Goal: Information Seeking & Learning: Learn about a topic

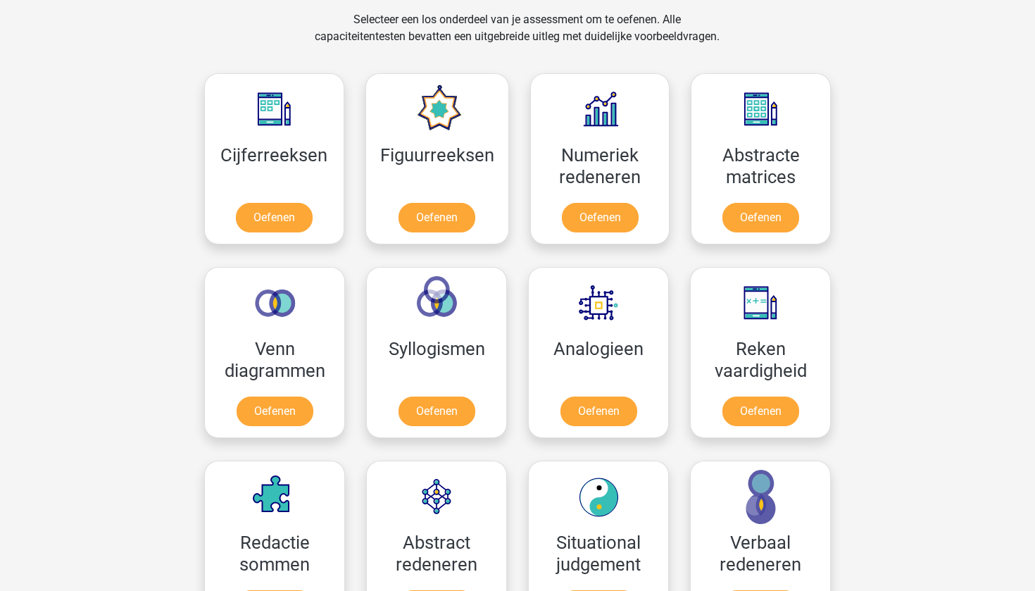
scroll to position [561, 0]
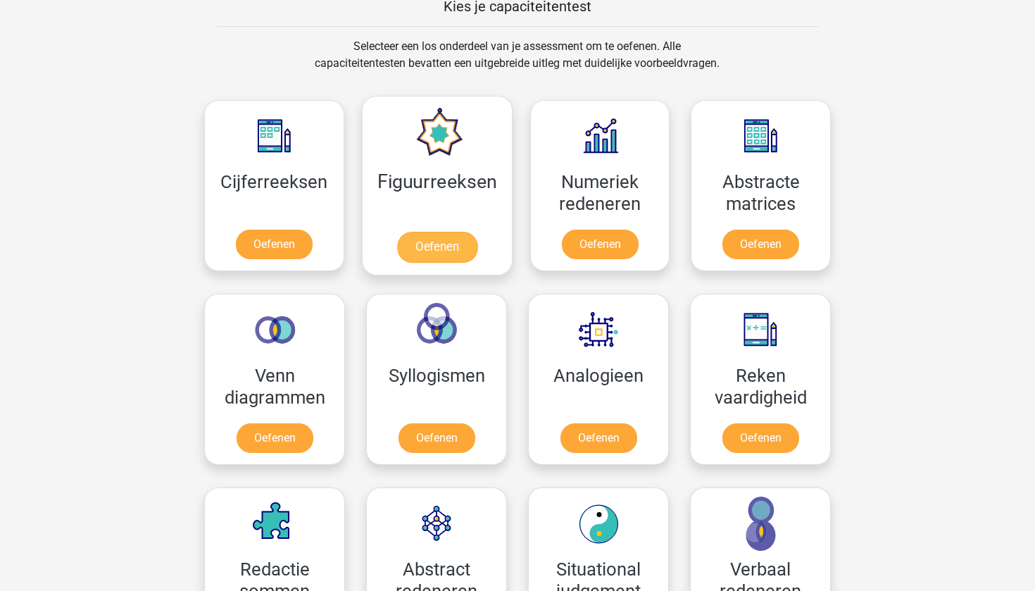
click at [453, 242] on link "Oefenen" at bounding box center [437, 247] width 80 height 31
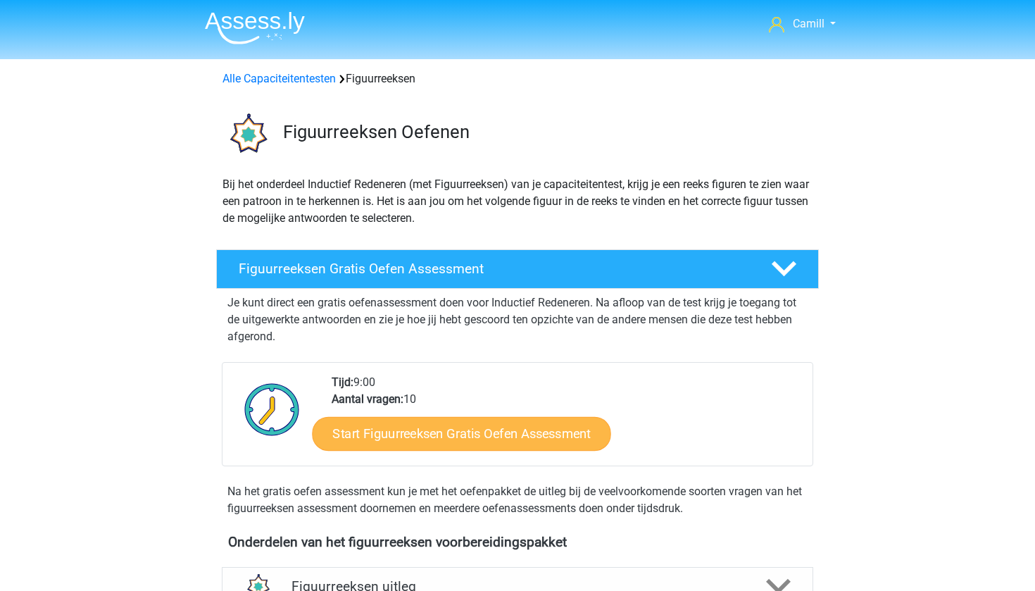
click at [503, 428] on link "Start Figuurreeksen Gratis Oefen Assessment" at bounding box center [462, 433] width 299 height 34
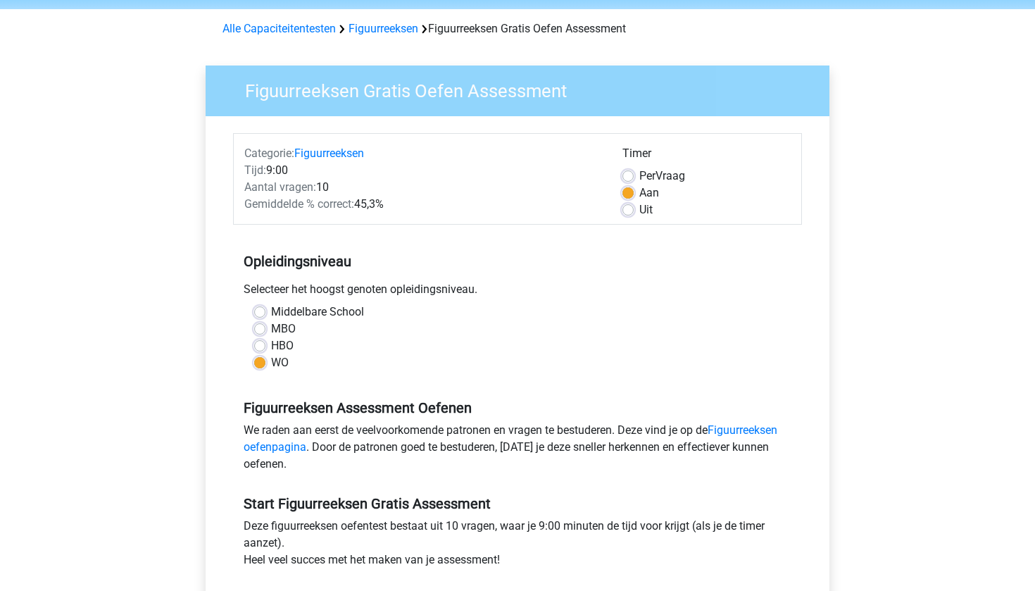
scroll to position [148, 0]
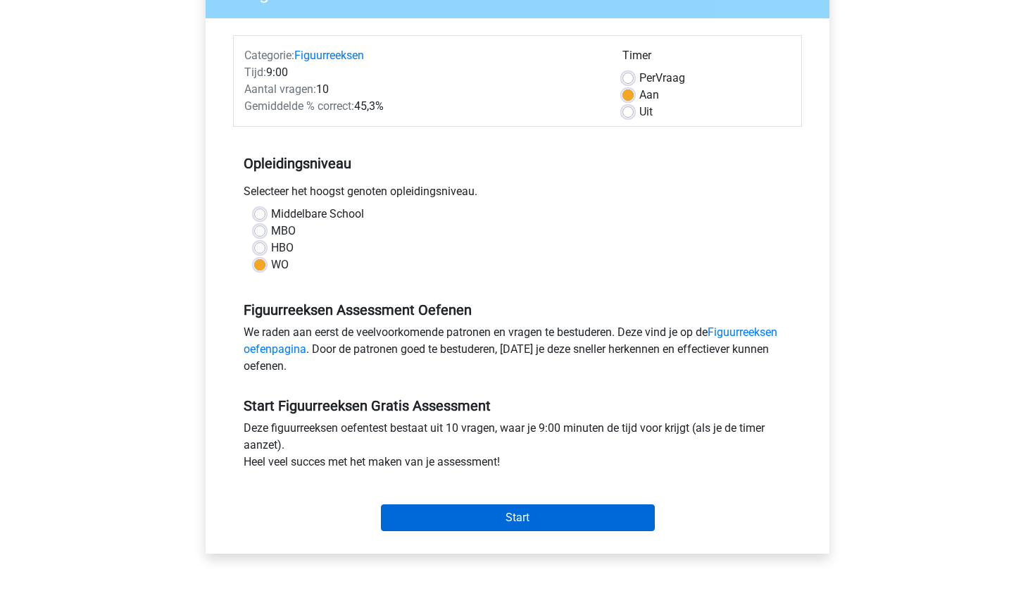
click at [538, 516] on input "Start" at bounding box center [518, 517] width 274 height 27
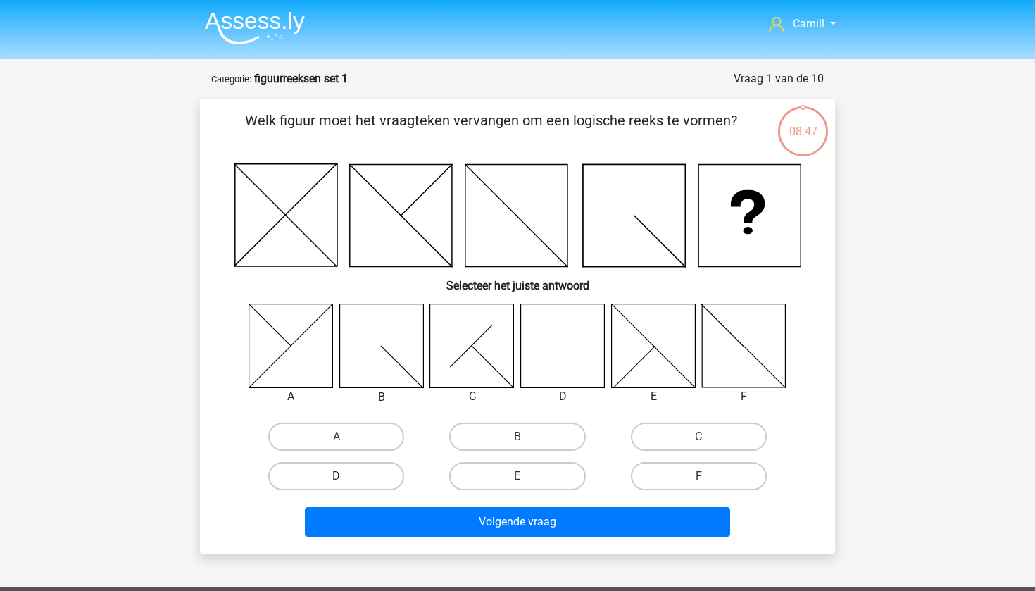
click at [389, 478] on label "D" at bounding box center [336, 476] width 136 height 28
click at [346, 478] on input "D" at bounding box center [341, 480] width 9 height 9
radio input "true"
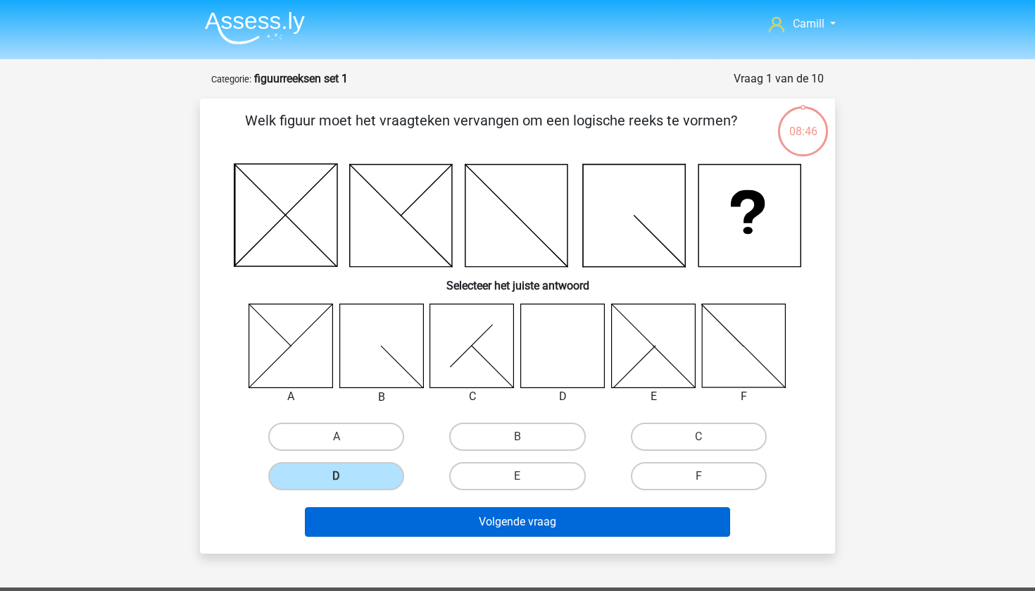
click at [393, 517] on button "Volgende vraag" at bounding box center [518, 522] width 426 height 30
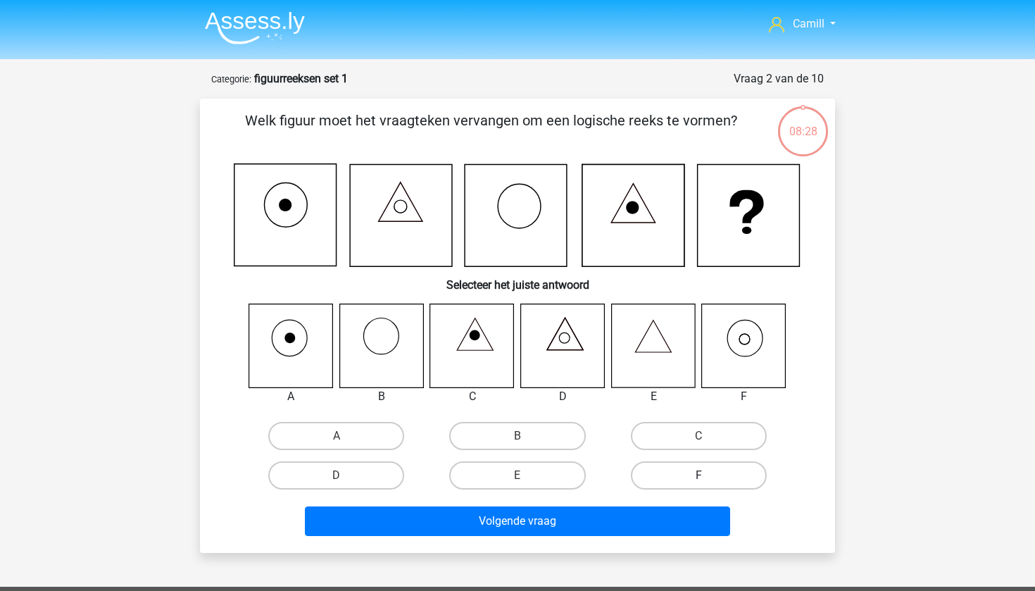
click at [670, 480] on label "F" at bounding box center [699, 475] width 136 height 28
click at [699, 480] on input "F" at bounding box center [703, 479] width 9 height 9
radio input "true"
click at [633, 542] on div "Welk figuur moet het vraagteken vervangen om een logische reeks te vormen? Sele…" at bounding box center [517, 326] width 635 height 454
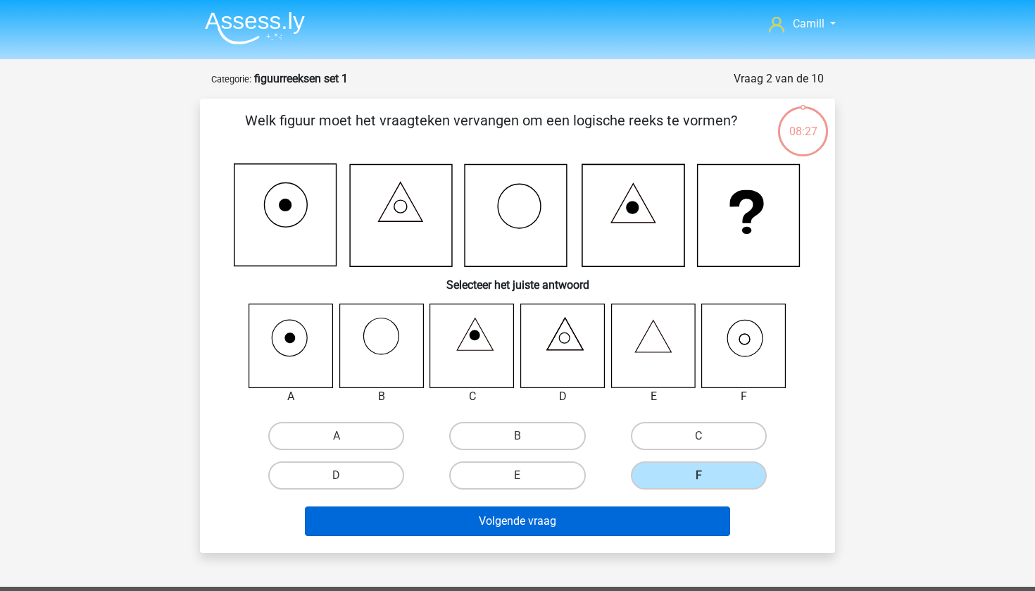
click at [637, 524] on button "Volgende vraag" at bounding box center [518, 521] width 426 height 30
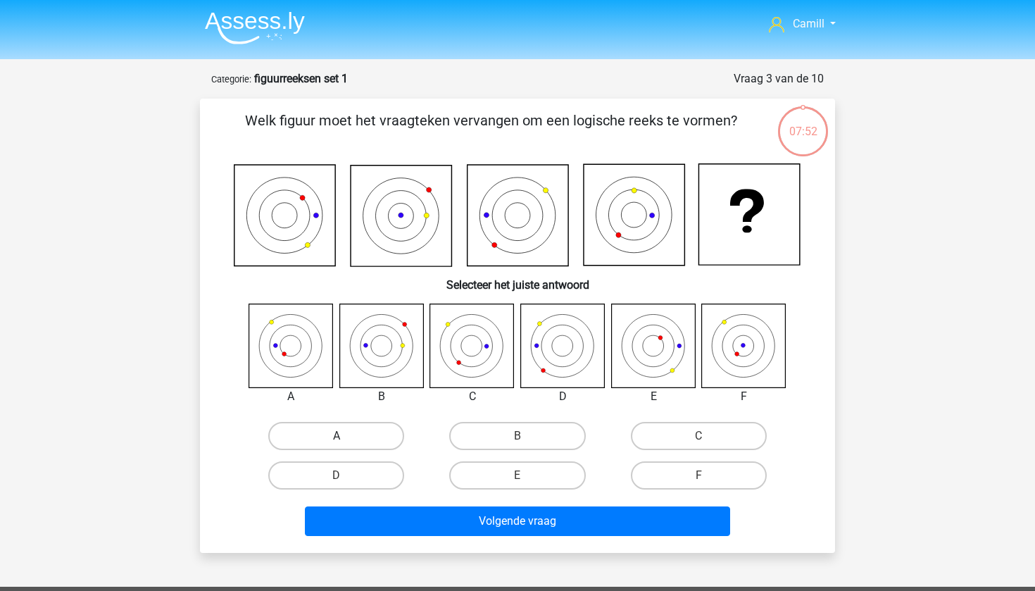
click at [309, 427] on label "A" at bounding box center [336, 436] width 136 height 28
click at [337, 436] on input "A" at bounding box center [341, 440] width 9 height 9
radio input "true"
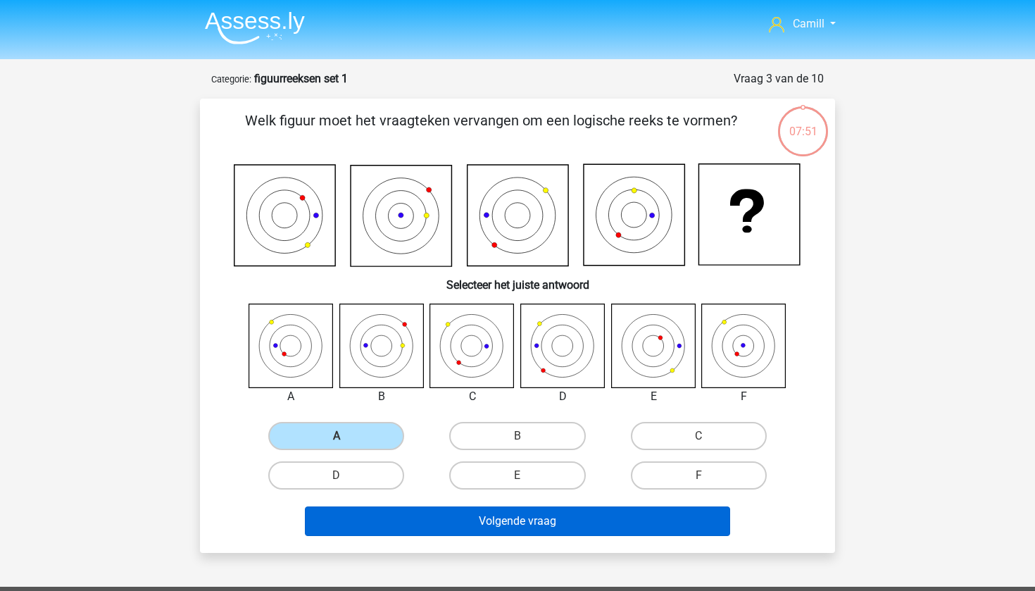
click at [406, 525] on button "Volgende vraag" at bounding box center [518, 521] width 426 height 30
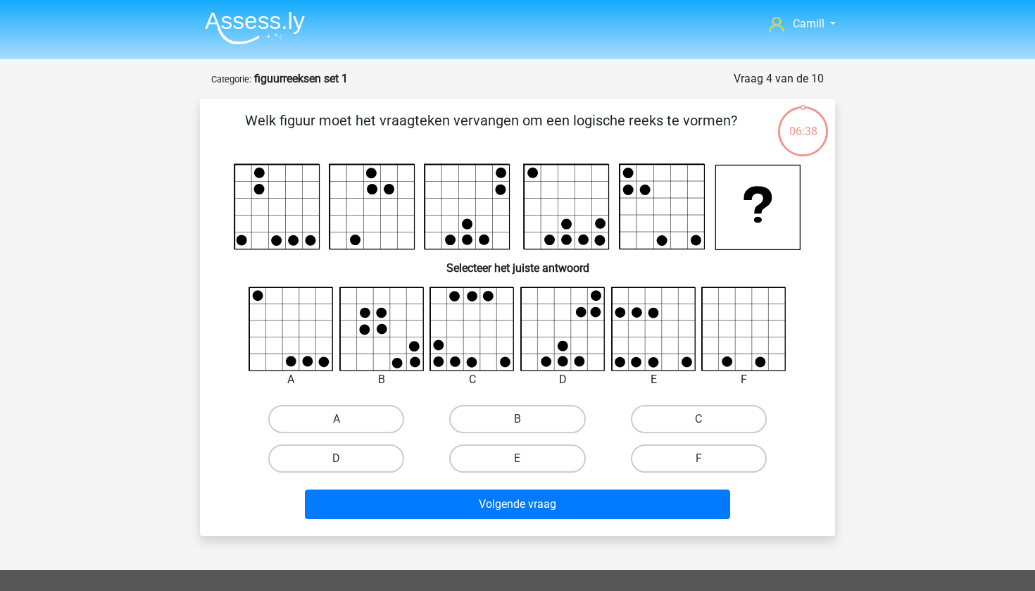
click at [378, 451] on label "D" at bounding box center [336, 458] width 136 height 28
click at [346, 459] on input "D" at bounding box center [341, 463] width 9 height 9
radio input "true"
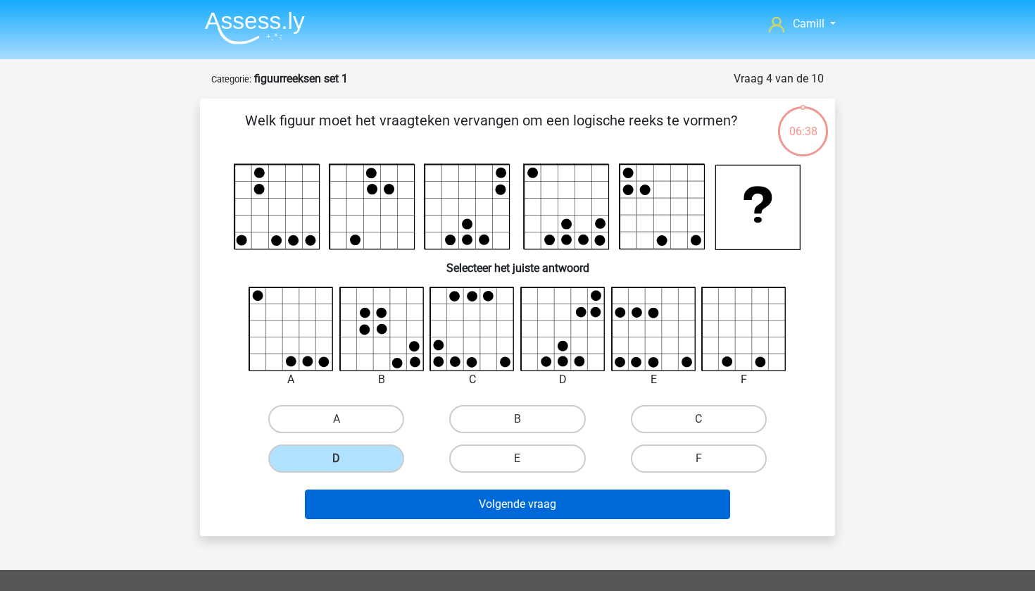
click at [380, 509] on button "Volgende vraag" at bounding box center [518, 504] width 426 height 30
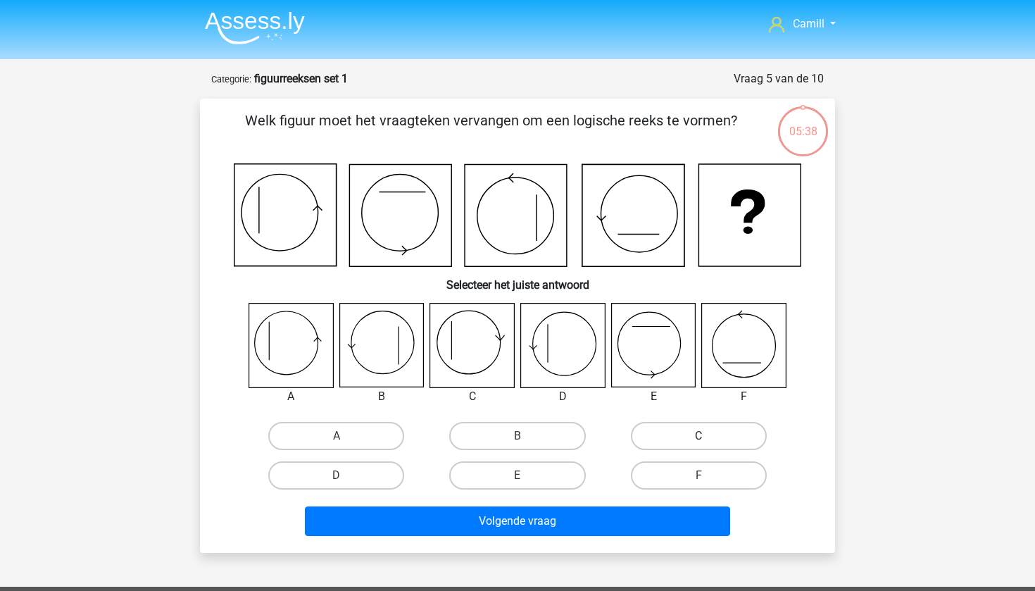
click at [647, 432] on label "C" at bounding box center [699, 436] width 136 height 28
click at [699, 436] on input "C" at bounding box center [703, 440] width 9 height 9
radio input "true"
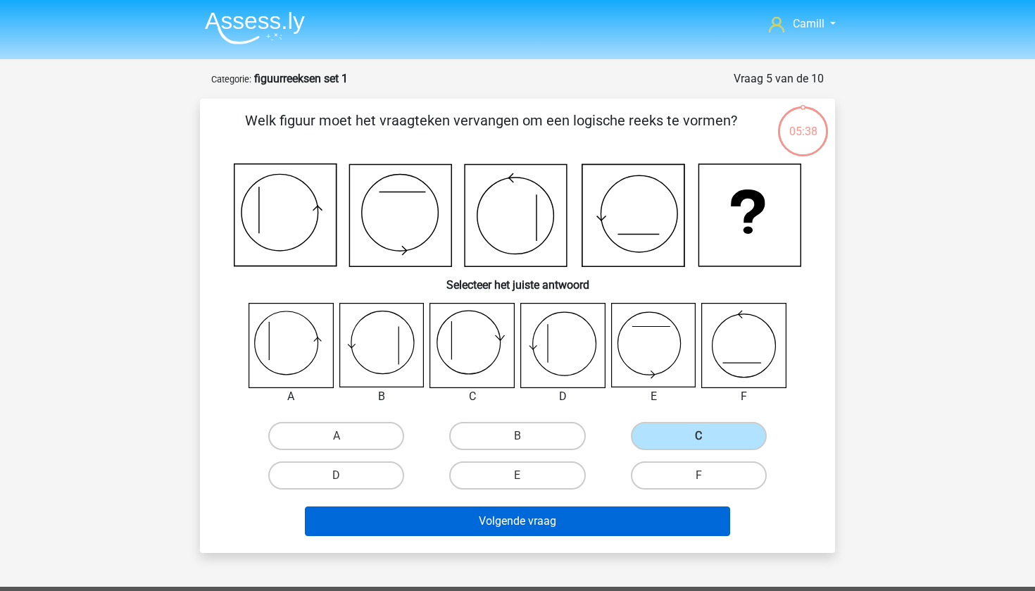
click at [561, 521] on button "Volgende vraag" at bounding box center [518, 521] width 426 height 30
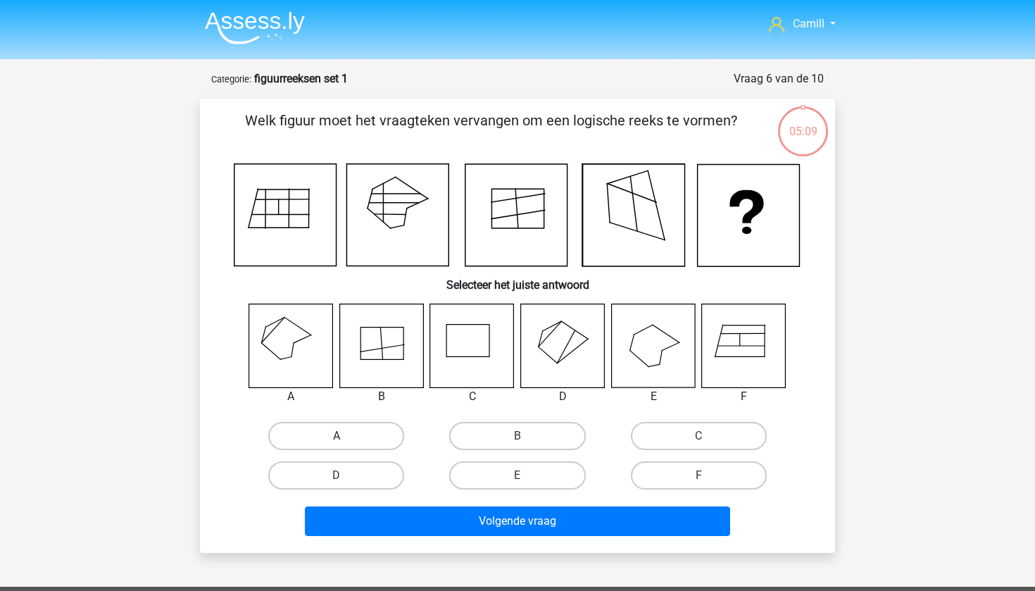
click at [298, 434] on label "A" at bounding box center [336, 436] width 136 height 28
click at [337, 436] on input "A" at bounding box center [341, 440] width 9 height 9
radio input "true"
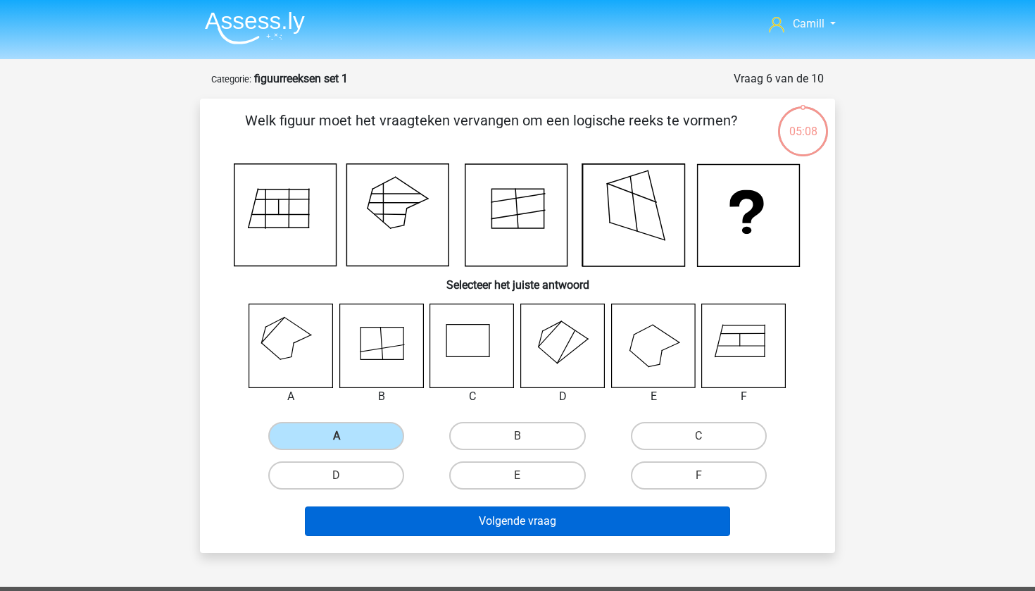
click at [399, 516] on button "Volgende vraag" at bounding box center [518, 521] width 426 height 30
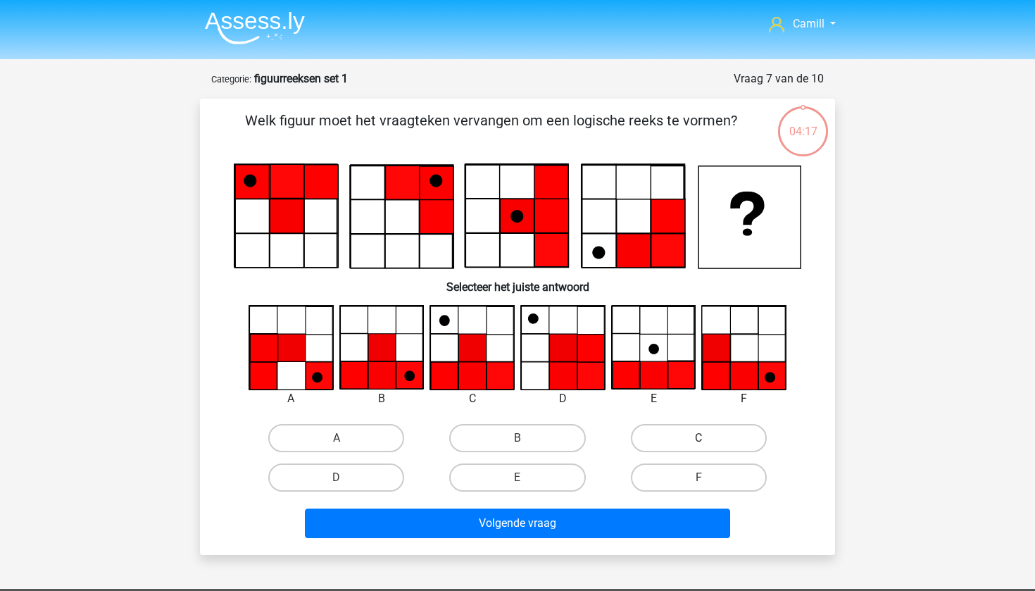
click at [655, 435] on label "C" at bounding box center [699, 438] width 136 height 28
click at [699, 438] on input "C" at bounding box center [703, 442] width 9 height 9
radio input "true"
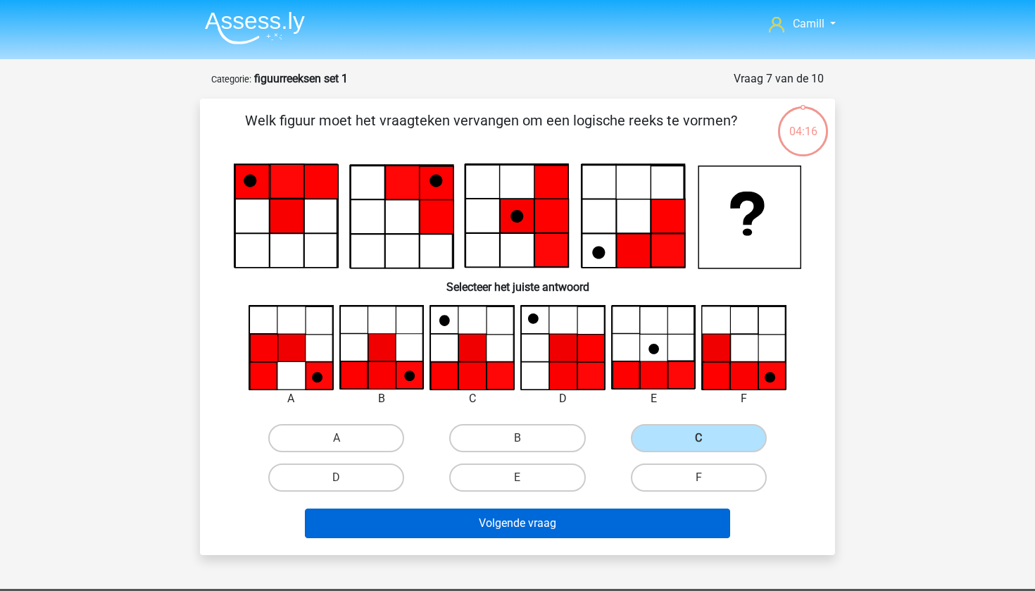
click at [630, 522] on button "Volgende vraag" at bounding box center [518, 524] width 426 height 30
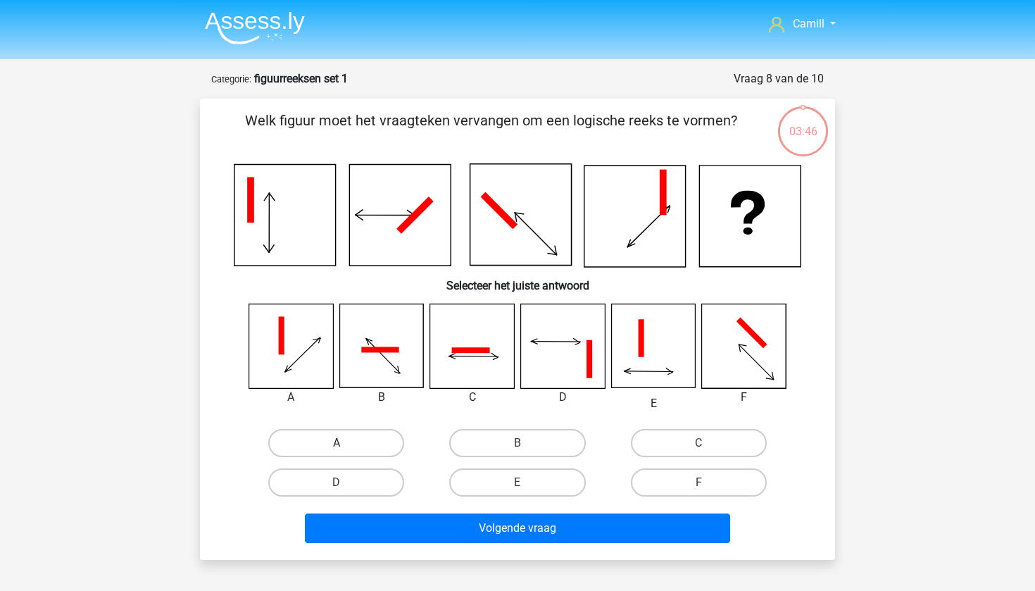
click at [325, 430] on label "A" at bounding box center [336, 443] width 136 height 28
click at [337, 443] on input "A" at bounding box center [341, 447] width 9 height 9
radio input "true"
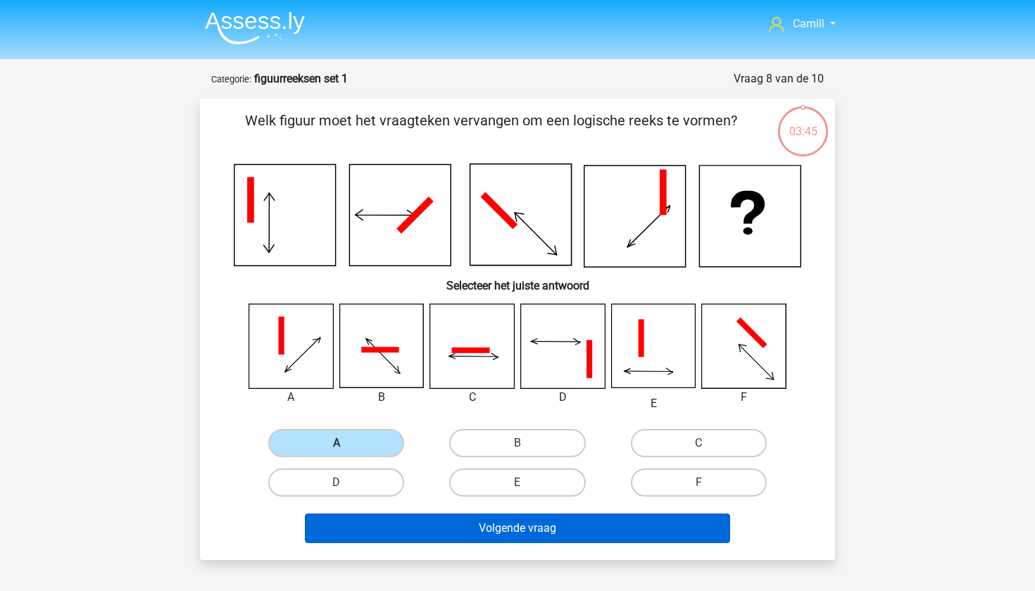
click at [440, 539] on button "Volgende vraag" at bounding box center [518, 528] width 426 height 30
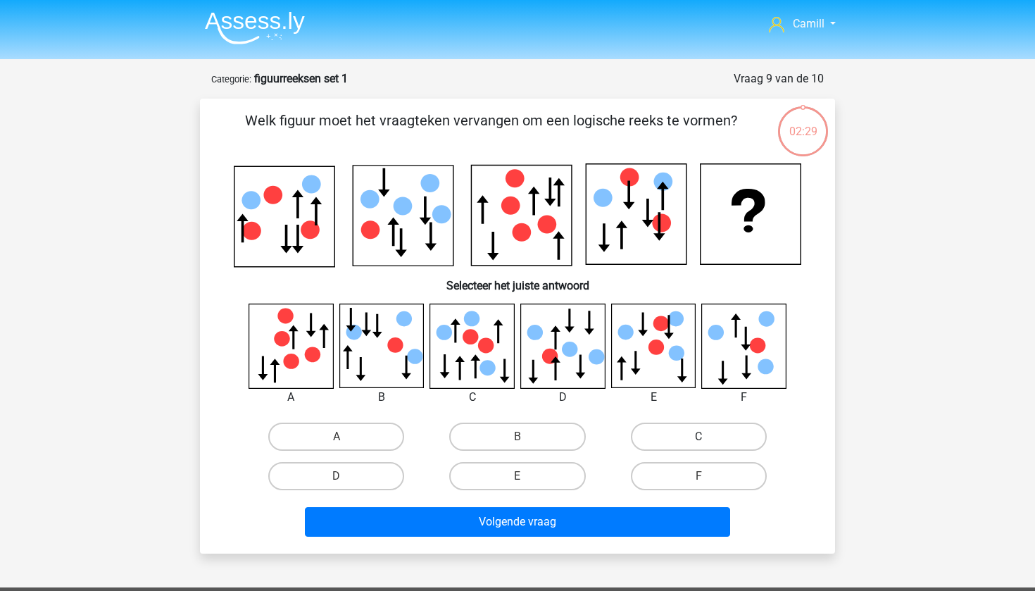
click at [673, 437] on label "C" at bounding box center [699, 437] width 136 height 28
click at [699, 437] on input "C" at bounding box center [703, 441] width 9 height 9
radio input "true"
click at [597, 506] on div "Volgende vraag" at bounding box center [518, 519] width 590 height 46
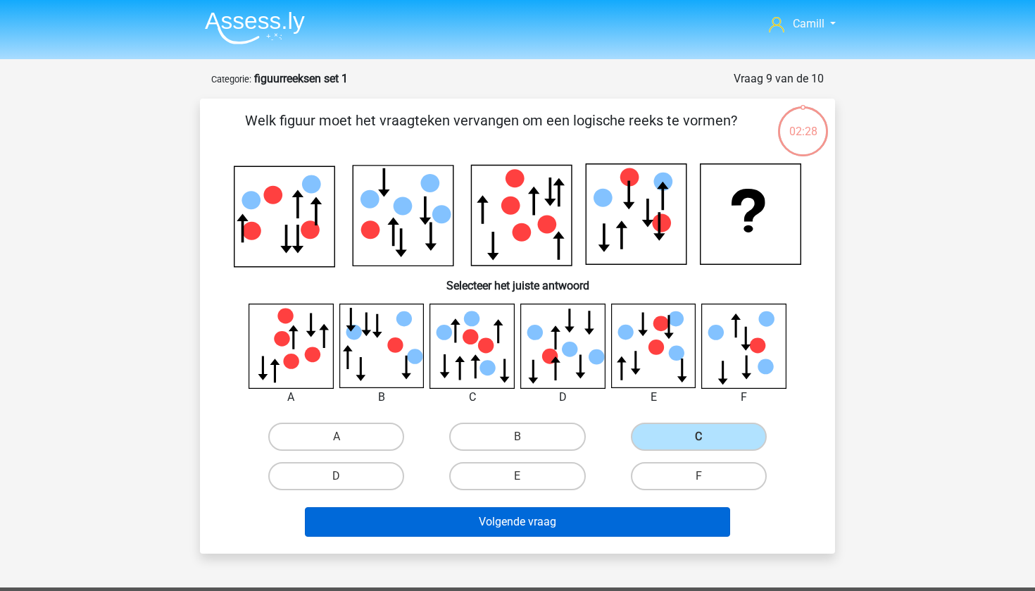
click at [592, 520] on button "Volgende vraag" at bounding box center [518, 522] width 426 height 30
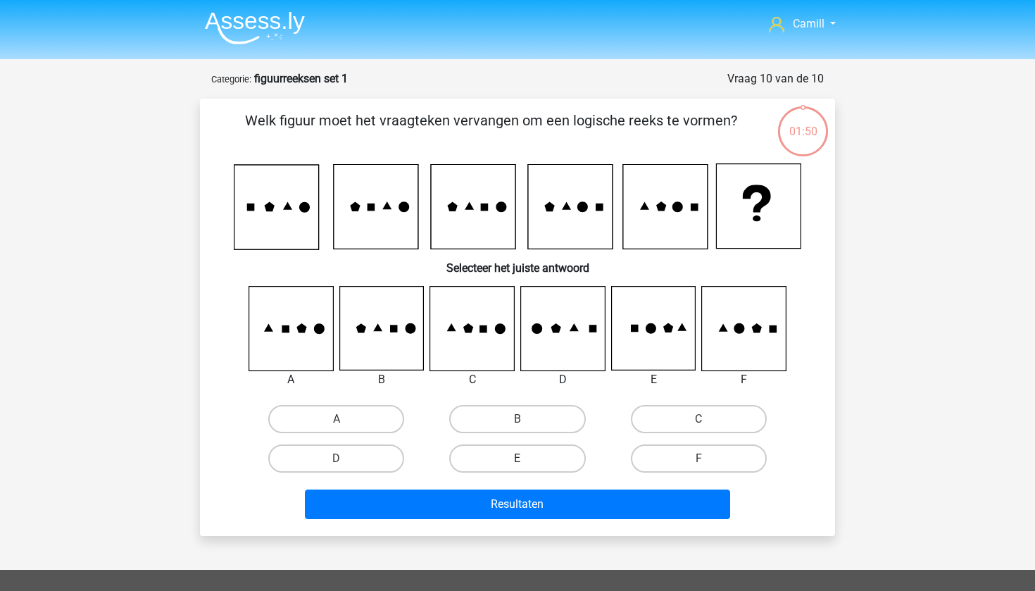
click at [556, 444] on label "E" at bounding box center [517, 458] width 136 height 28
click at [527, 459] on input "E" at bounding box center [522, 463] width 9 height 9
radio input "true"
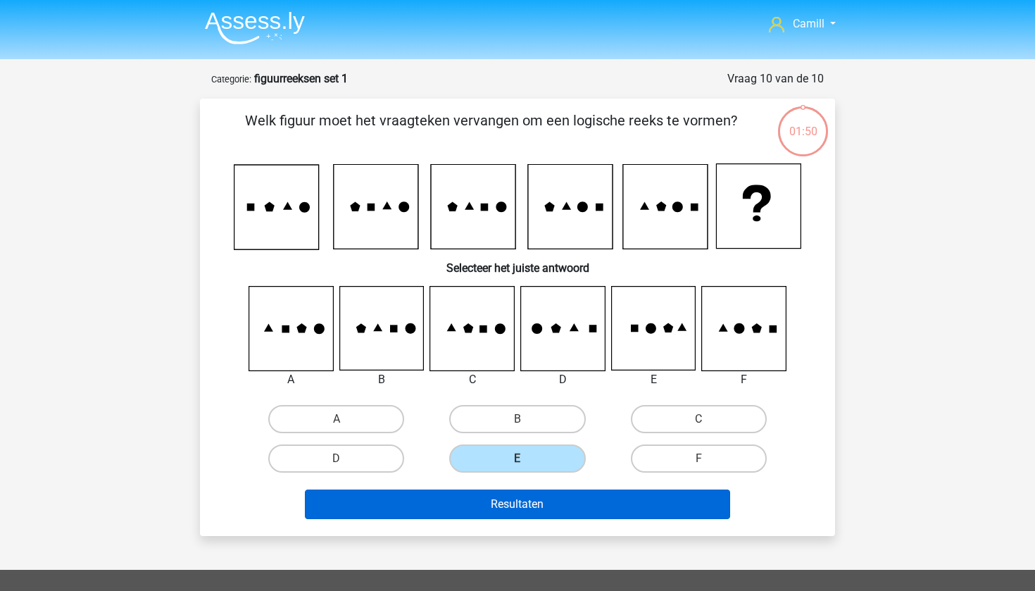
click at [546, 506] on button "Resultaten" at bounding box center [518, 504] width 426 height 30
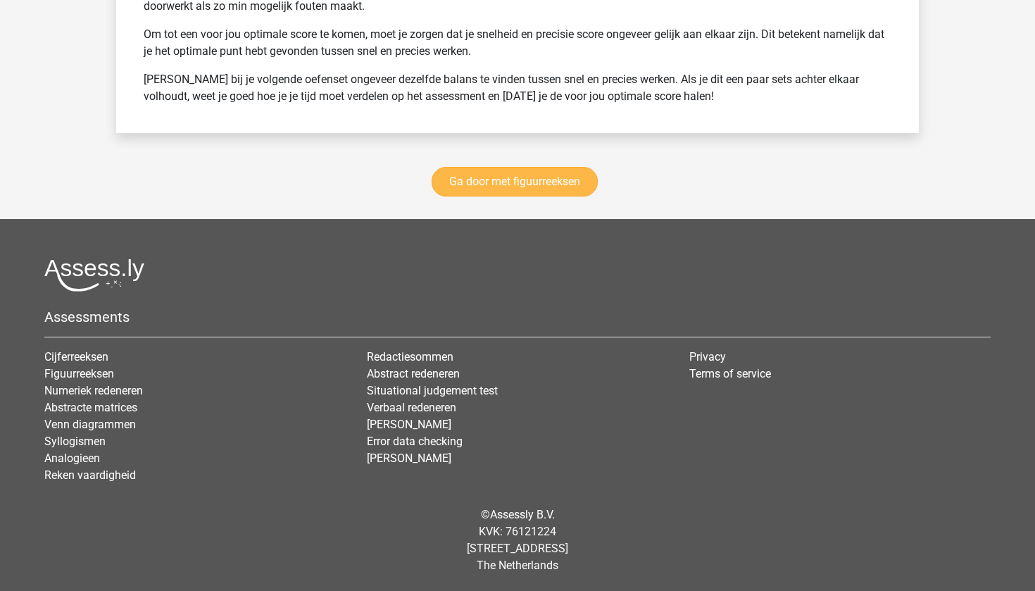
scroll to position [1998, 0]
click at [585, 188] on link "Ga door met figuurreeksen" at bounding box center [515, 182] width 166 height 30
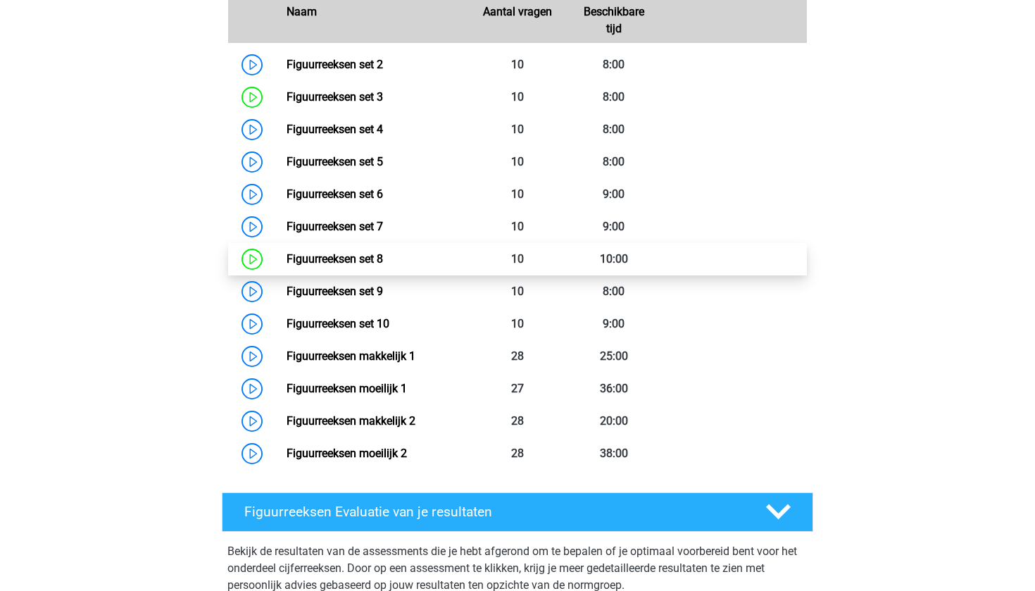
scroll to position [735, 0]
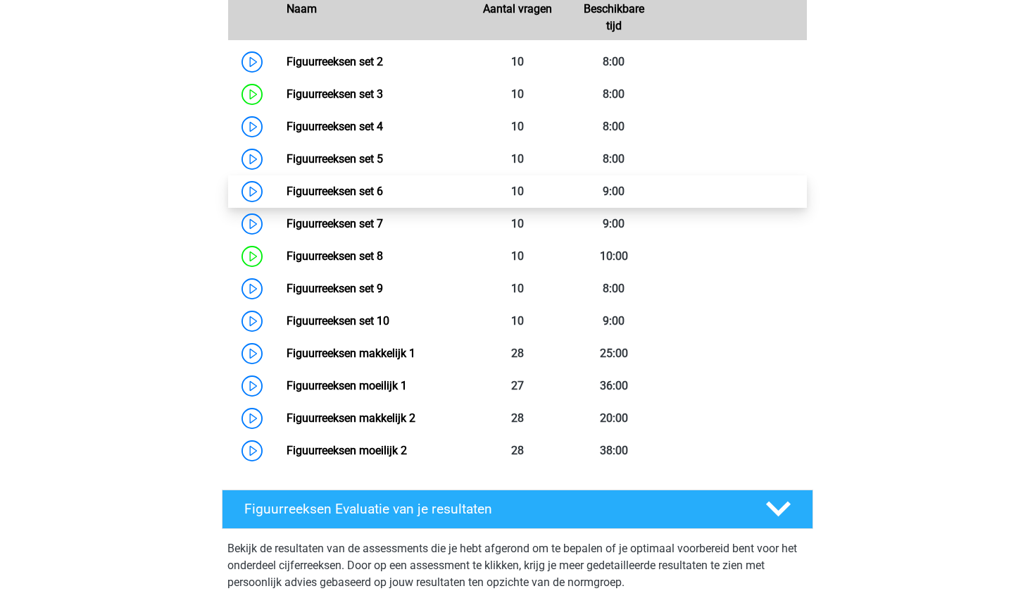
click at [383, 186] on link "Figuurreeksen set 6" at bounding box center [335, 191] width 96 height 13
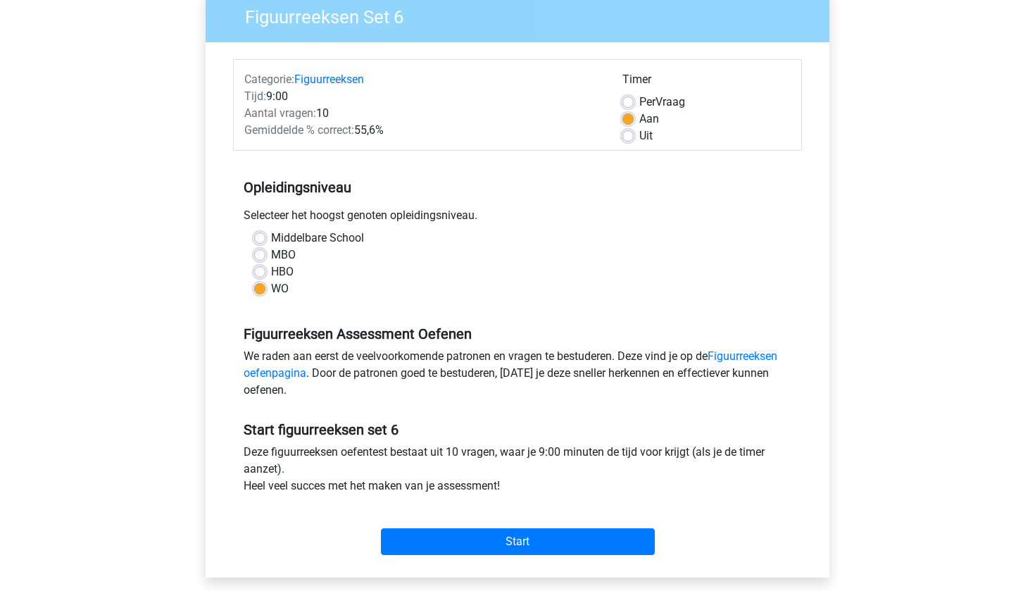
scroll to position [192, 0]
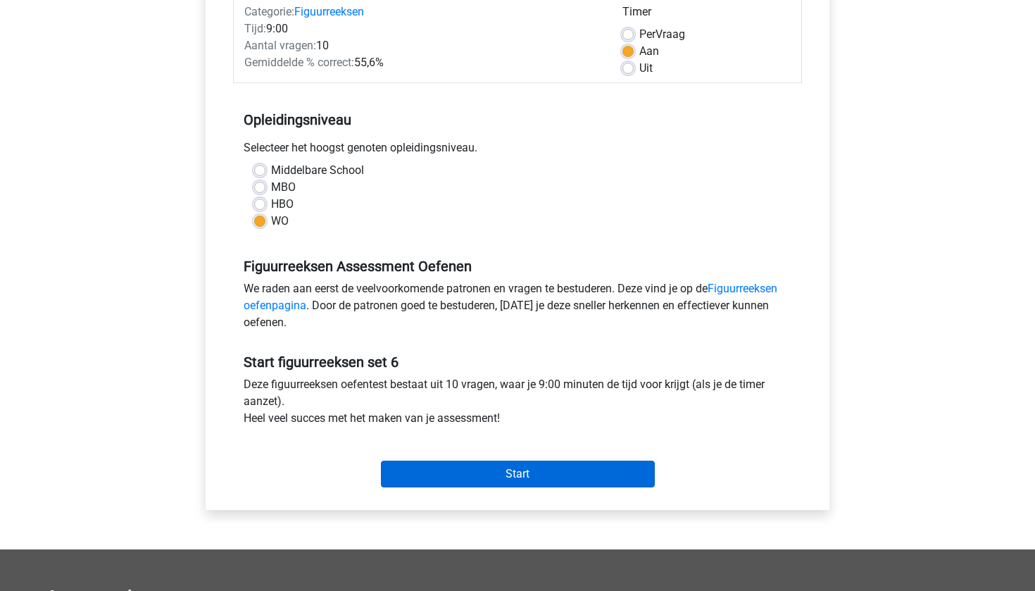
click at [428, 468] on input "Start" at bounding box center [518, 474] width 274 height 27
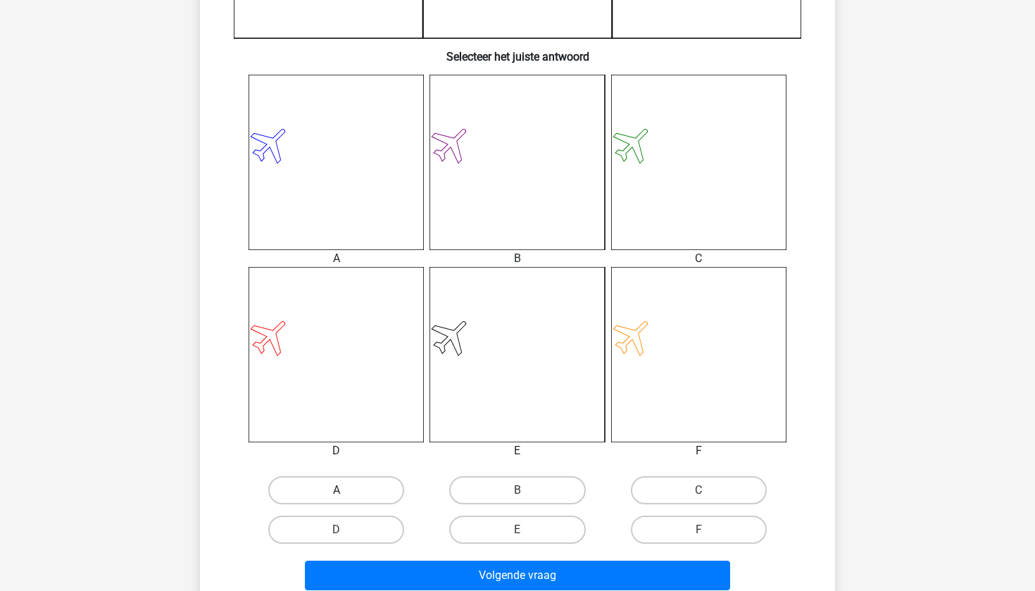
scroll to position [506, 0]
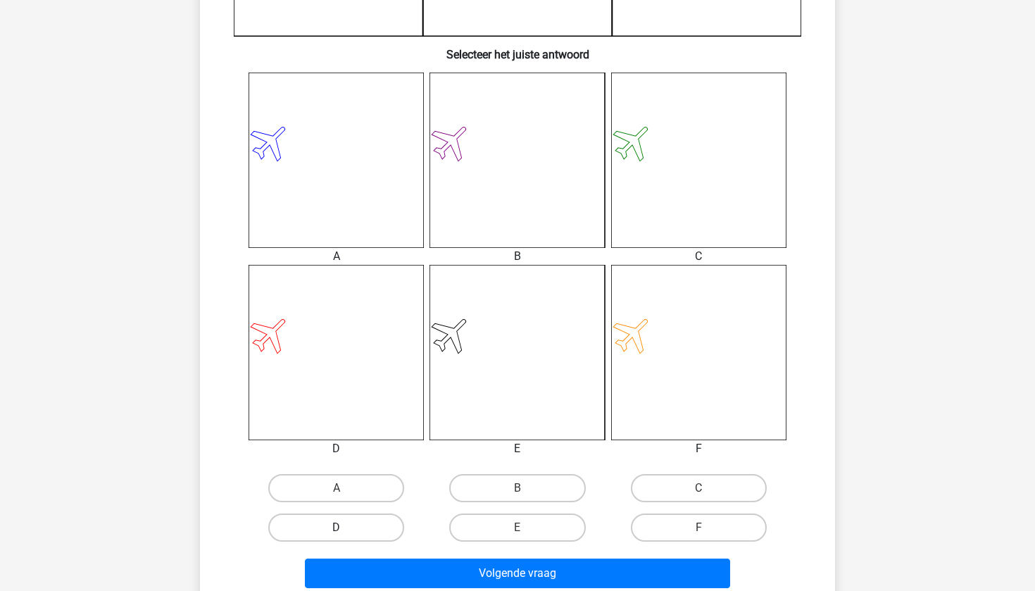
click at [347, 531] on label "D" at bounding box center [336, 527] width 136 height 28
click at [346, 531] on input "D" at bounding box center [341, 532] width 9 height 9
radio input "true"
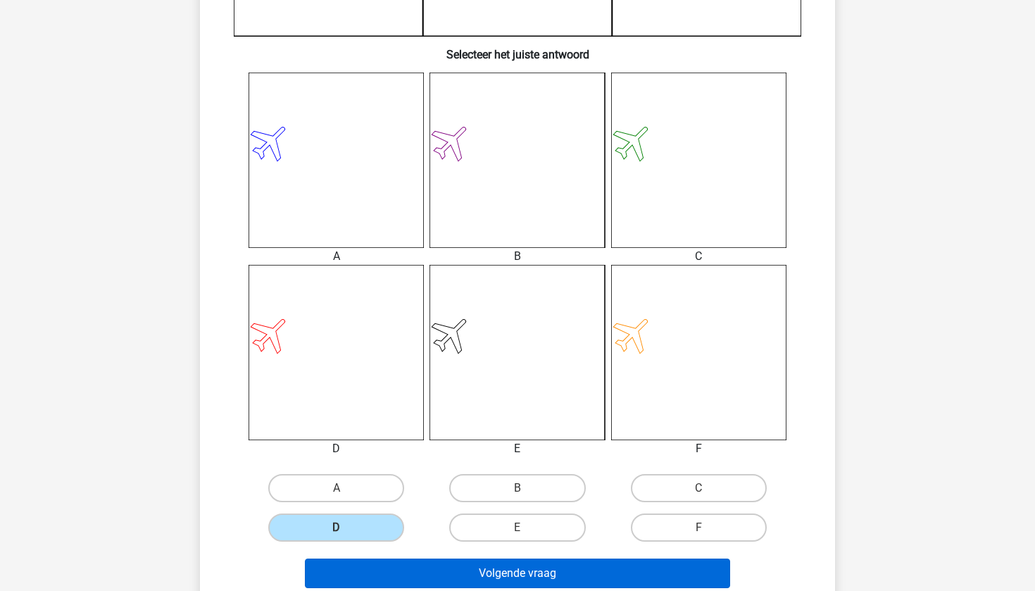
click at [356, 561] on button "Volgende vraag" at bounding box center [518, 574] width 426 height 30
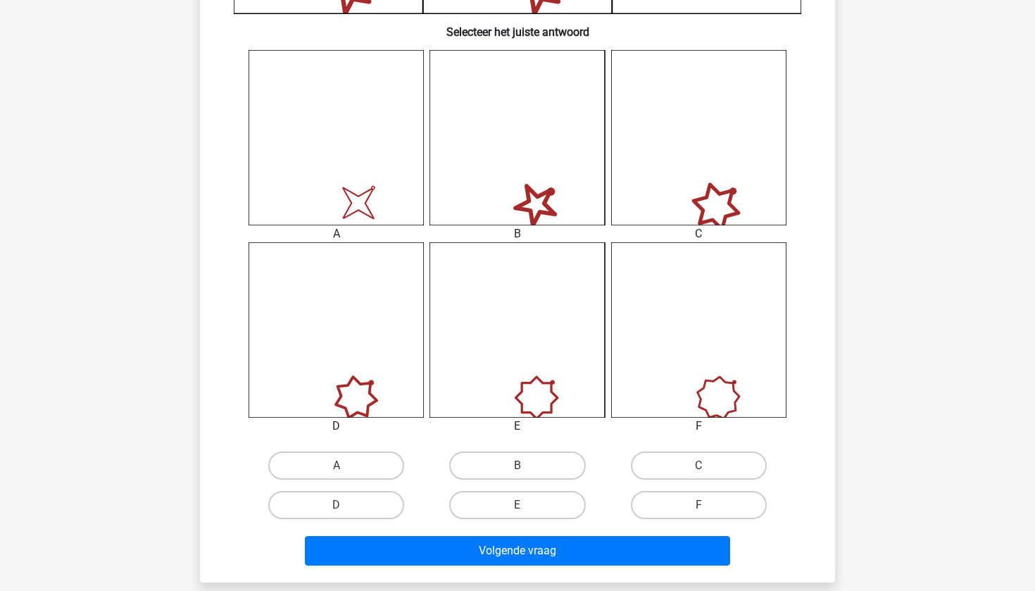
scroll to position [539, 0]
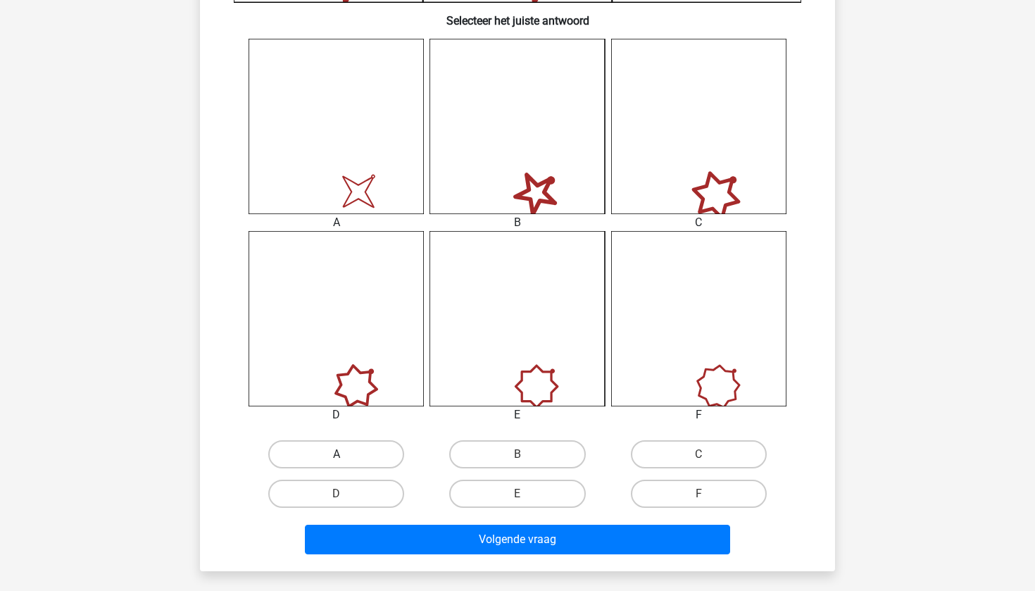
click at [363, 442] on label "A" at bounding box center [336, 454] width 136 height 28
click at [346, 454] on input "A" at bounding box center [341, 458] width 9 height 9
radio input "true"
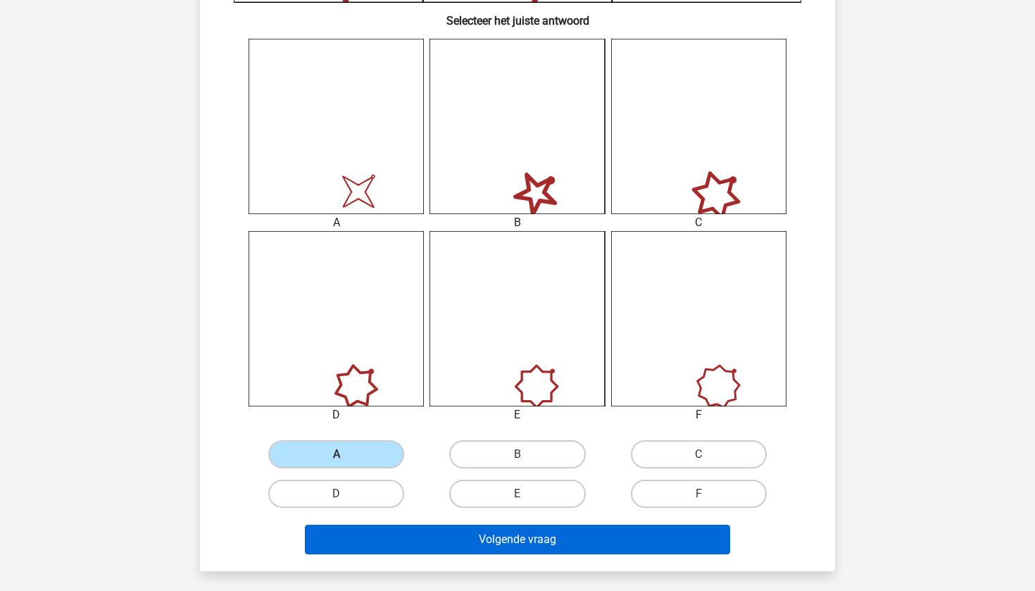
click at [392, 548] on button "Volgende vraag" at bounding box center [518, 540] width 426 height 30
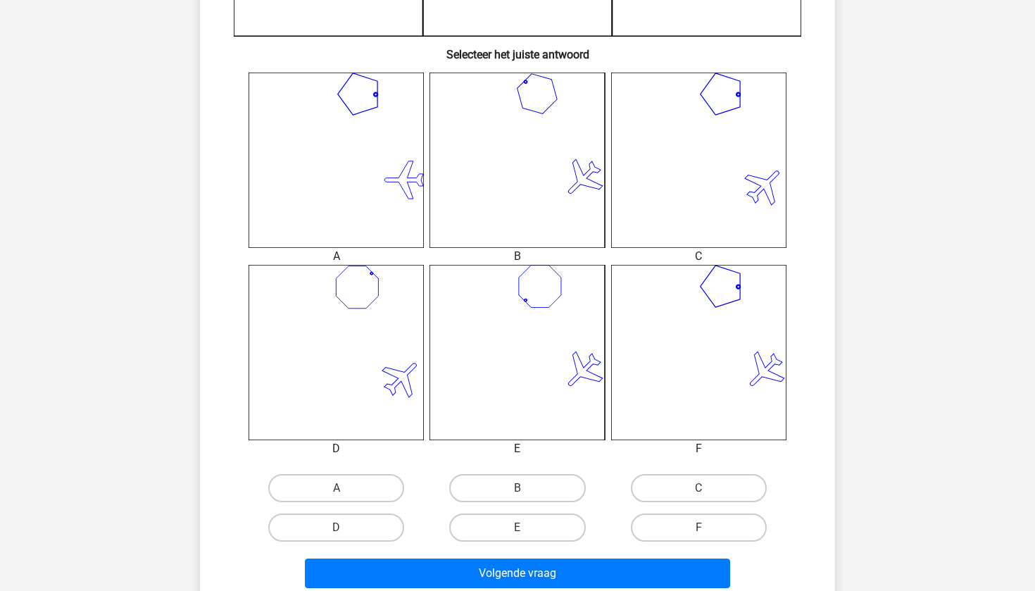
scroll to position [506, 0]
click at [705, 523] on label "F" at bounding box center [699, 527] width 136 height 28
click at [705, 527] on input "F" at bounding box center [703, 531] width 9 height 9
radio input "true"
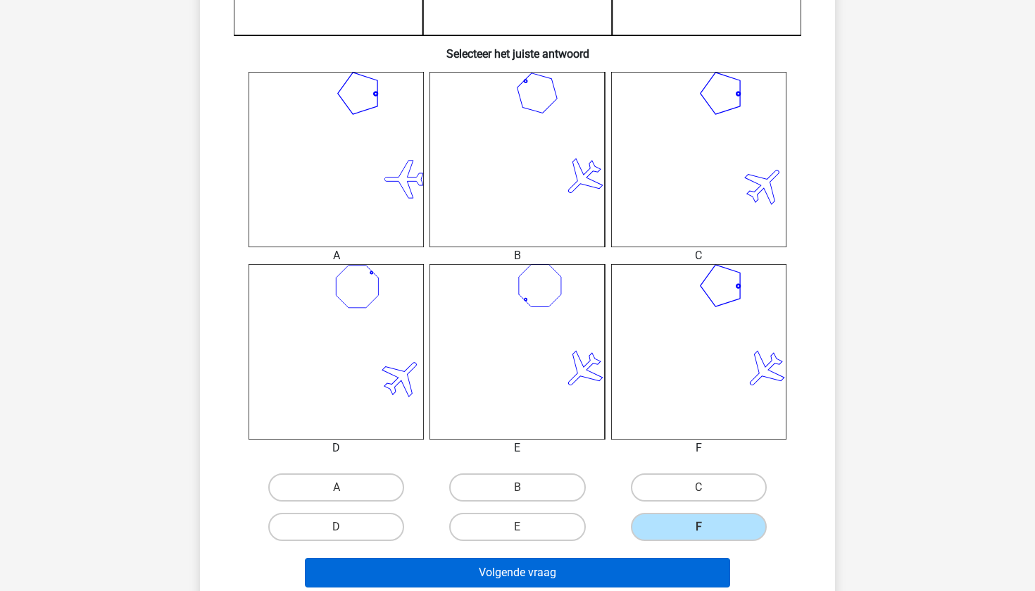
click at [672, 564] on button "Volgende vraag" at bounding box center [518, 573] width 426 height 30
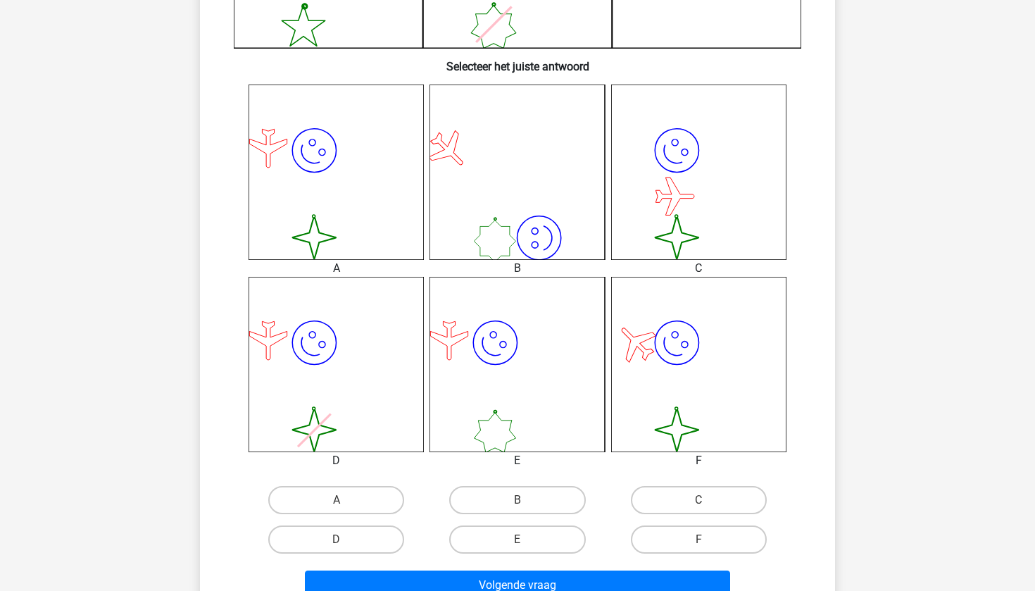
scroll to position [495, 0]
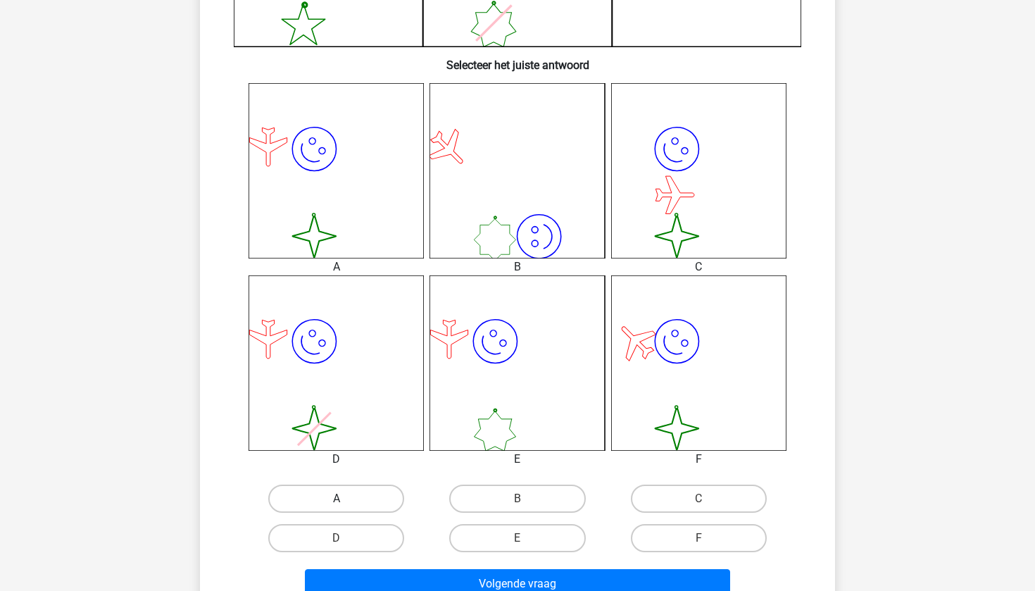
click at [319, 498] on label "A" at bounding box center [336, 499] width 136 height 28
click at [337, 499] on input "A" at bounding box center [341, 503] width 9 height 9
radio input "true"
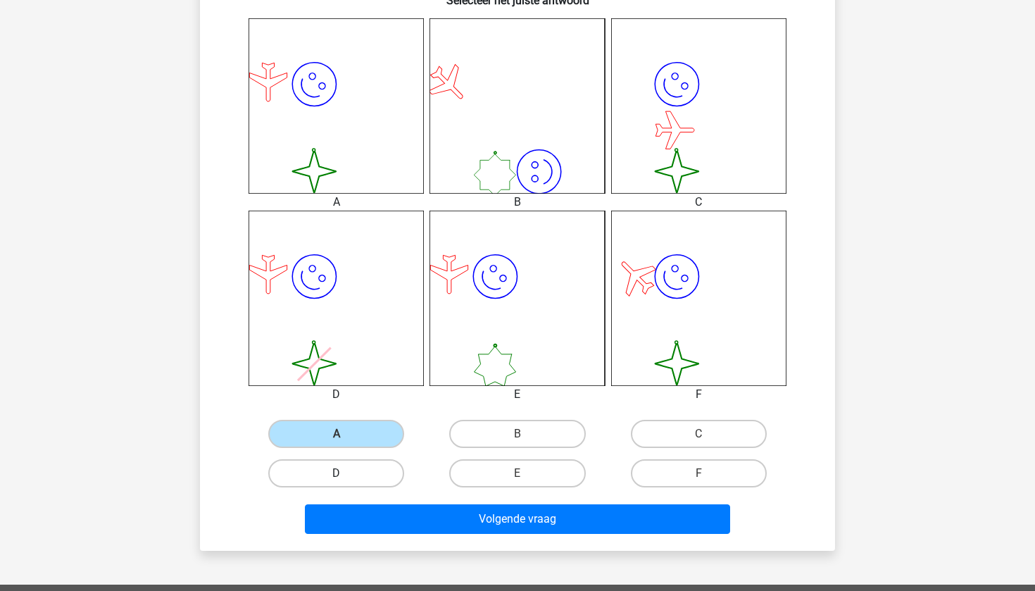
scroll to position [571, 0]
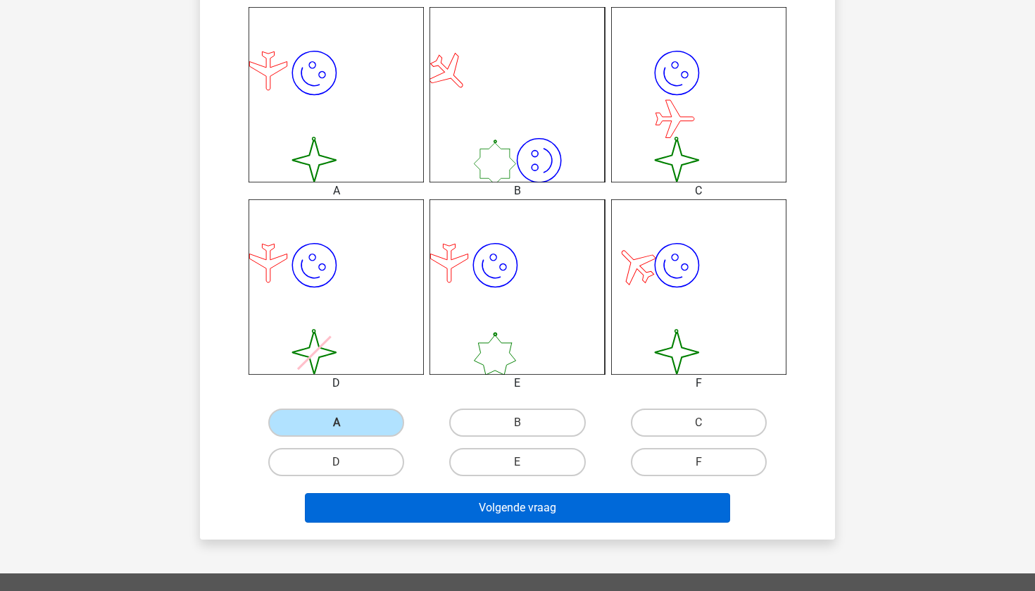
click at [404, 503] on button "Volgende vraag" at bounding box center [518, 508] width 426 height 30
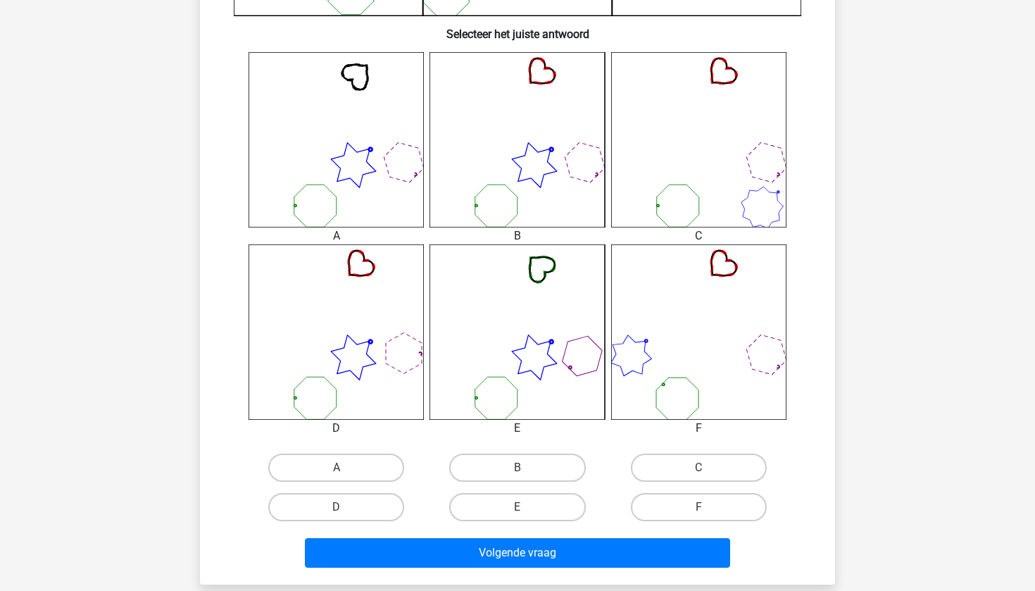
scroll to position [532, 0]
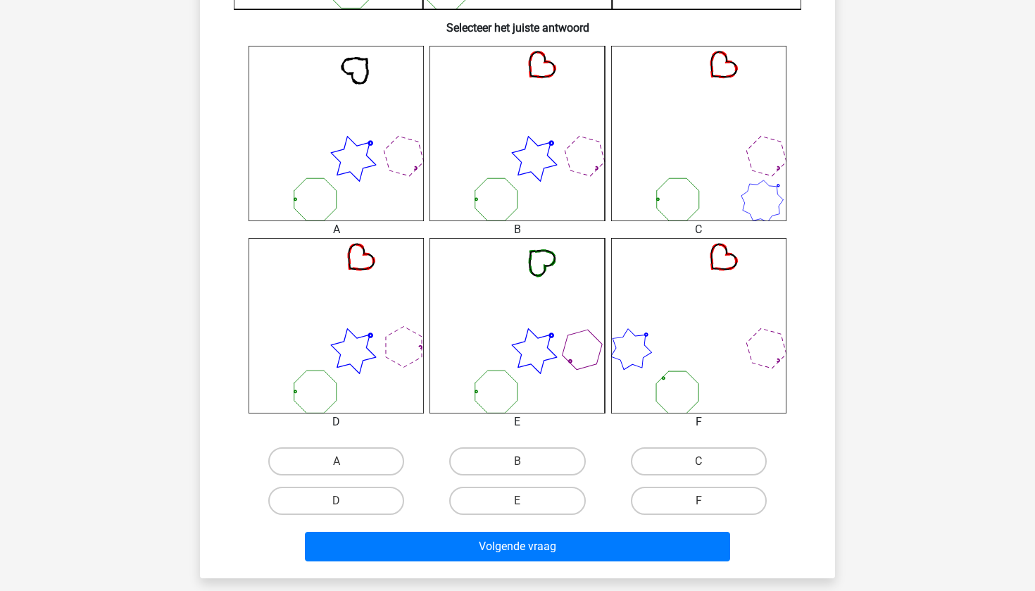
click at [518, 468] on input "B" at bounding box center [522, 465] width 9 height 9
radio input "true"
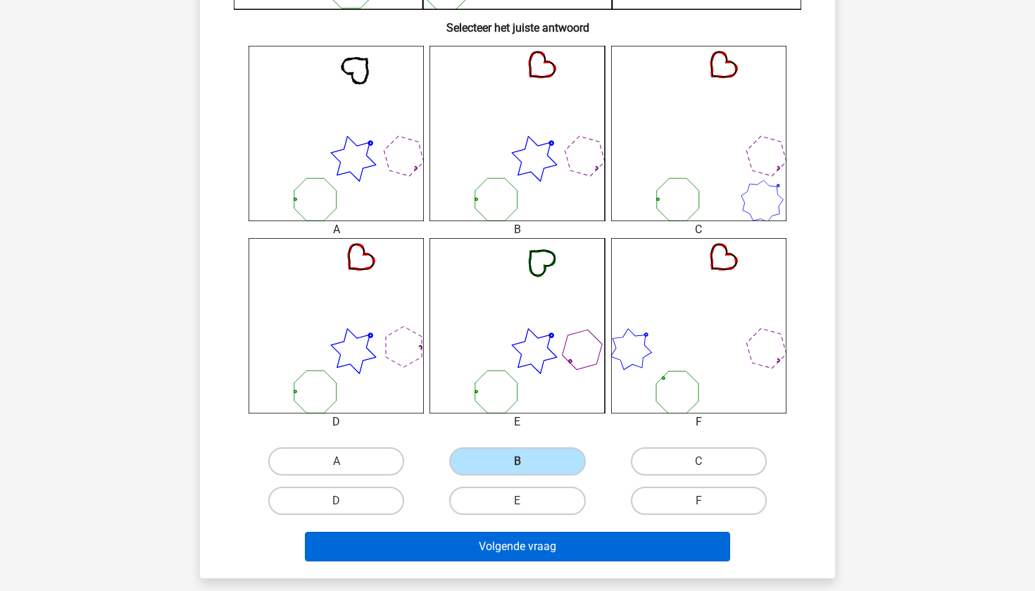
click at [497, 551] on button "Volgende vraag" at bounding box center [518, 547] width 426 height 30
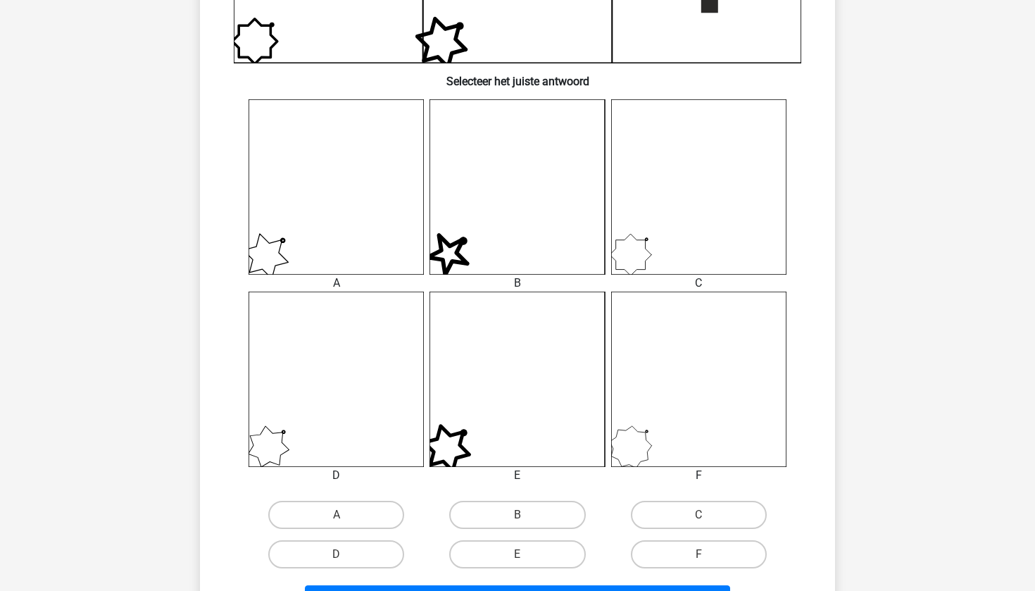
scroll to position [500, 0]
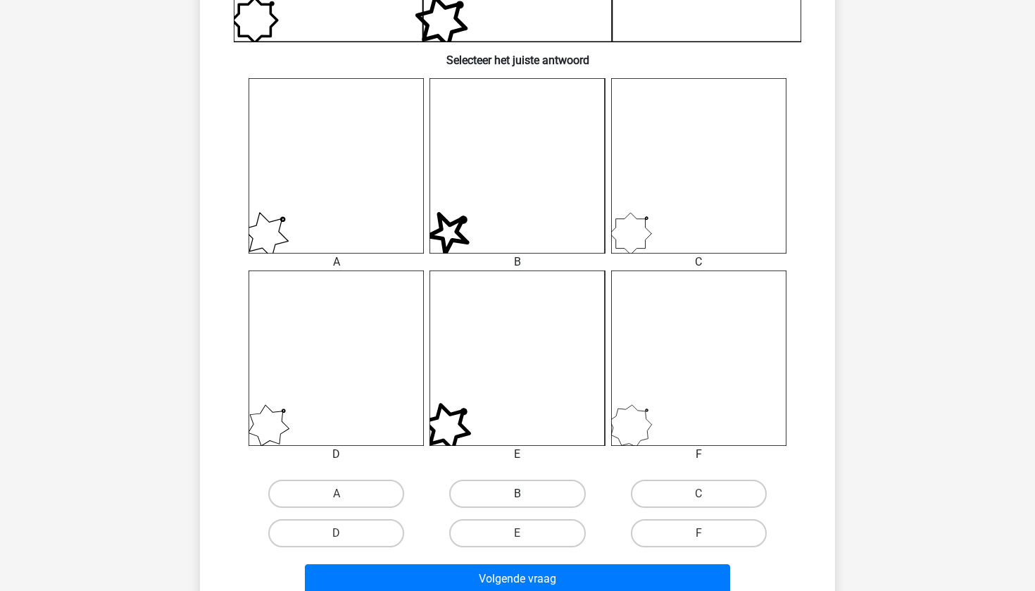
click at [483, 485] on label "B" at bounding box center [517, 494] width 136 height 28
click at [518, 494] on input "B" at bounding box center [522, 498] width 9 height 9
radio input "true"
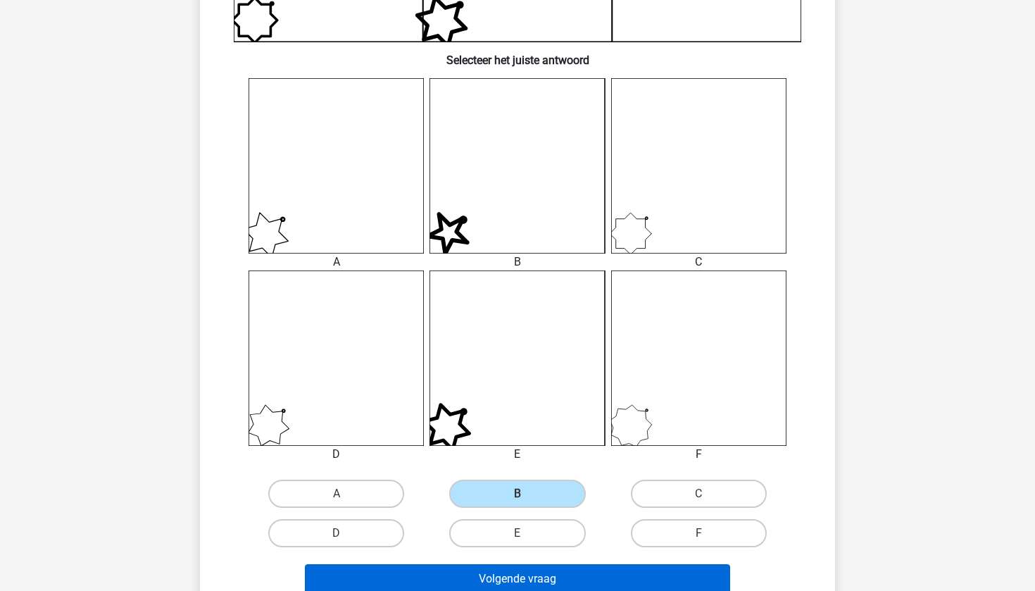
click at [464, 569] on button "Volgende vraag" at bounding box center [518, 579] width 426 height 30
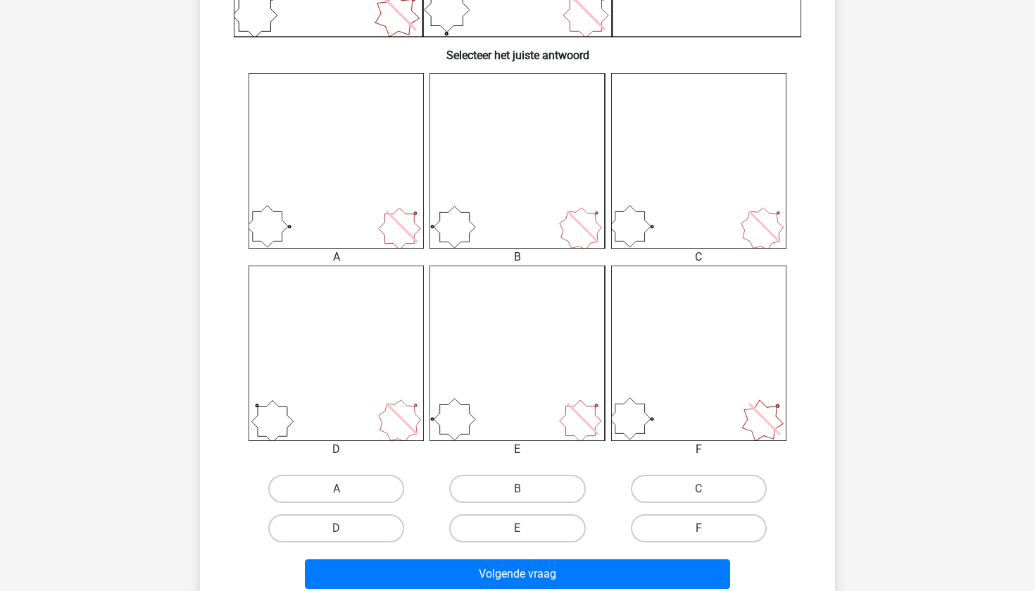
scroll to position [509, 0]
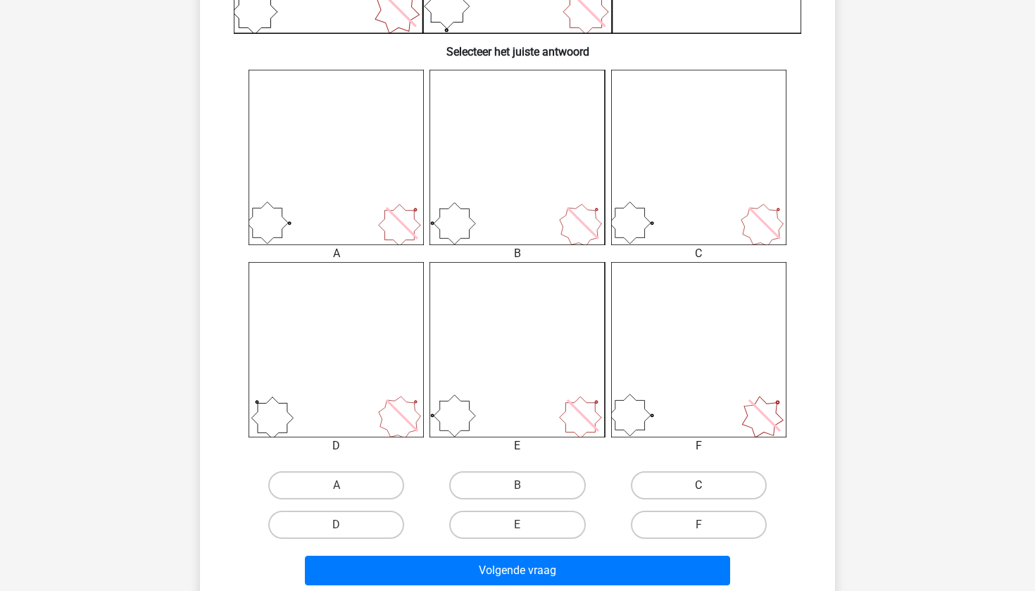
click at [685, 482] on label "C" at bounding box center [699, 485] width 136 height 28
click at [699, 485] on input "C" at bounding box center [703, 489] width 9 height 9
radio input "true"
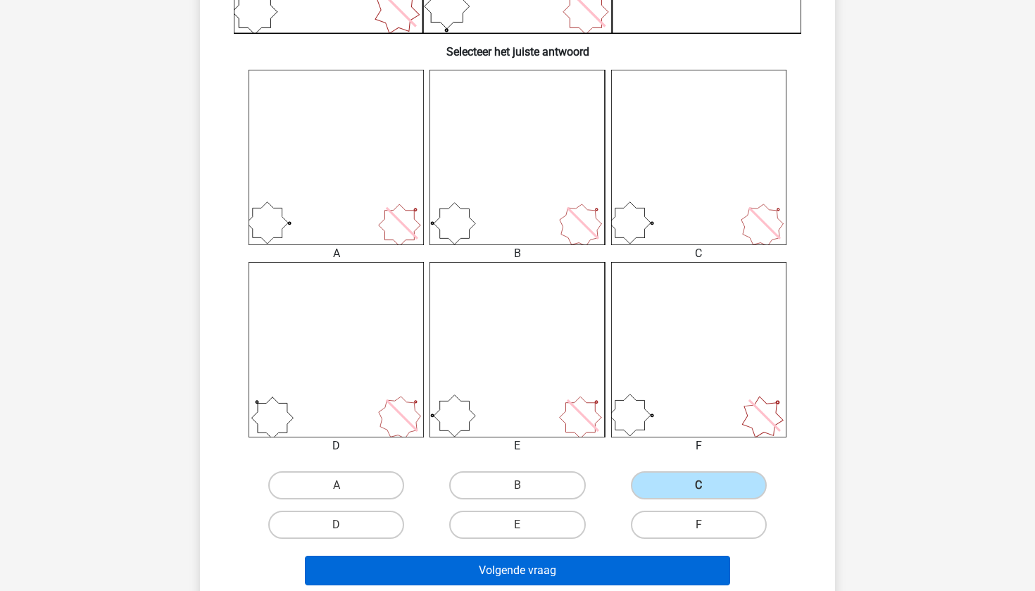
click at [643, 577] on button "Volgende vraag" at bounding box center [518, 571] width 426 height 30
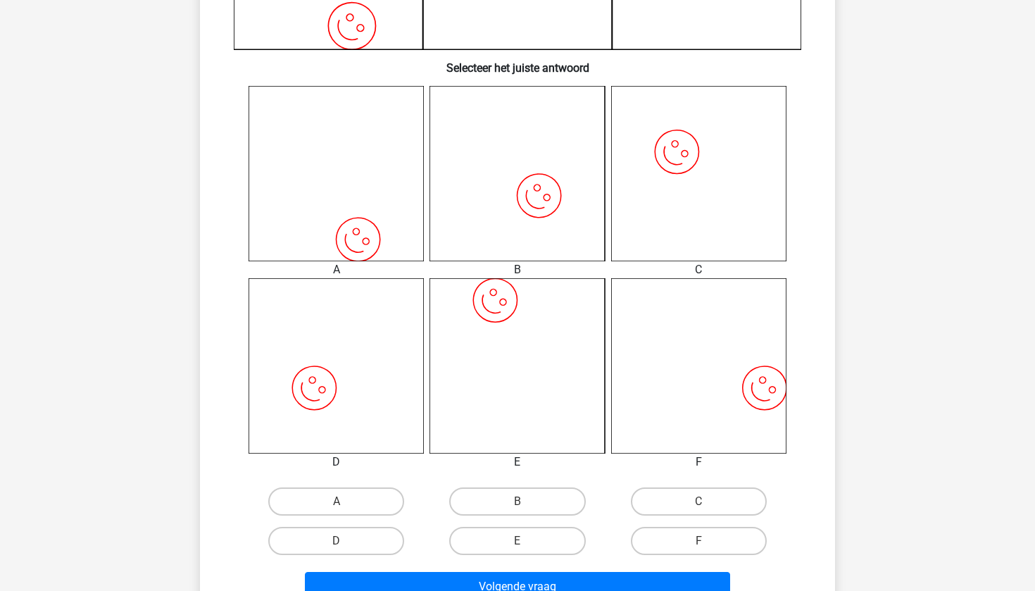
scroll to position [489, 0]
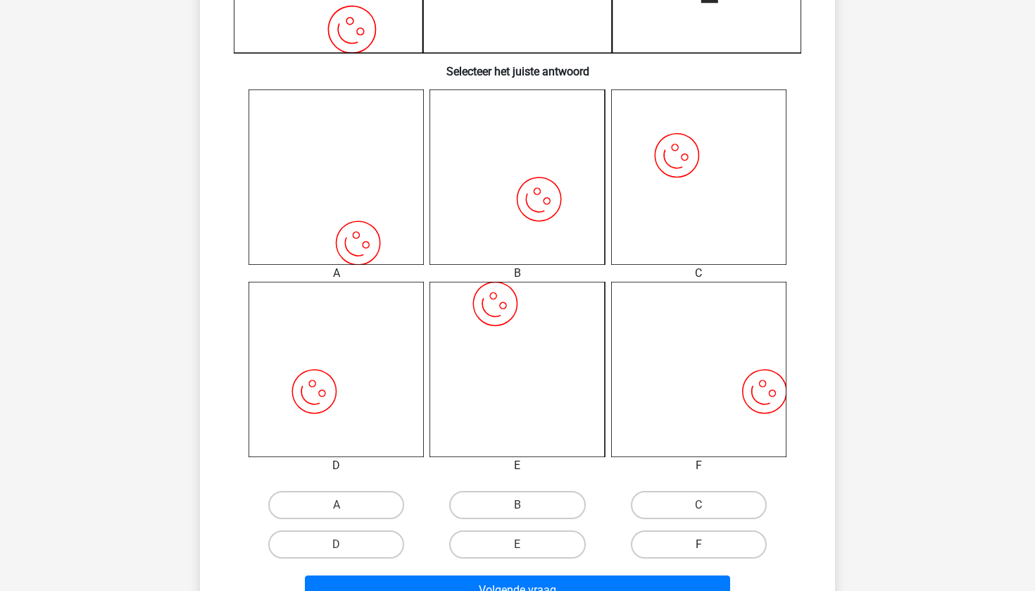
click at [743, 535] on label "F" at bounding box center [699, 544] width 136 height 28
click at [708, 544] on input "F" at bounding box center [703, 548] width 9 height 9
radio input "true"
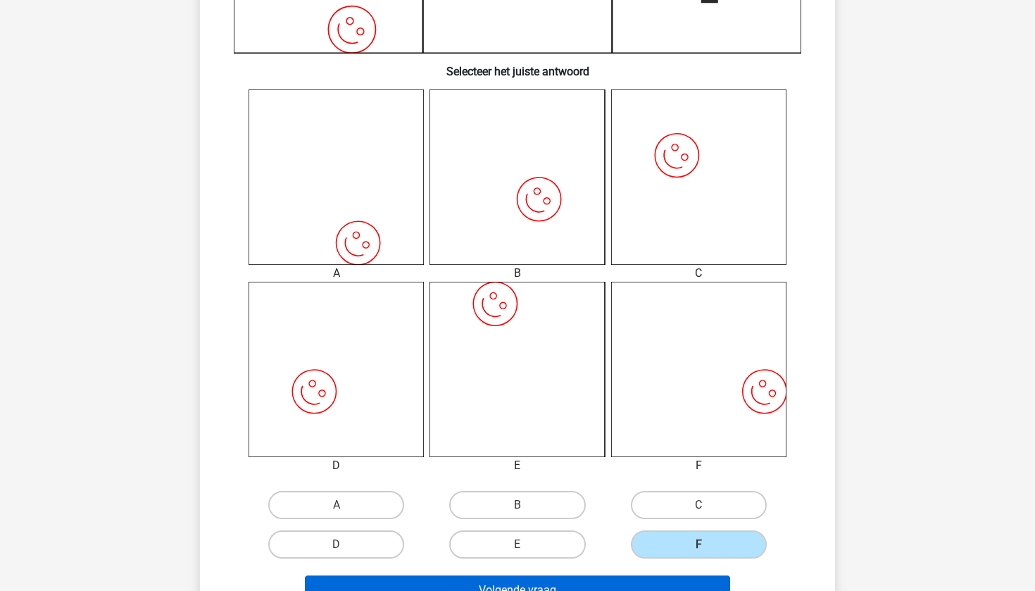
click at [685, 582] on button "Volgende vraag" at bounding box center [518, 590] width 426 height 30
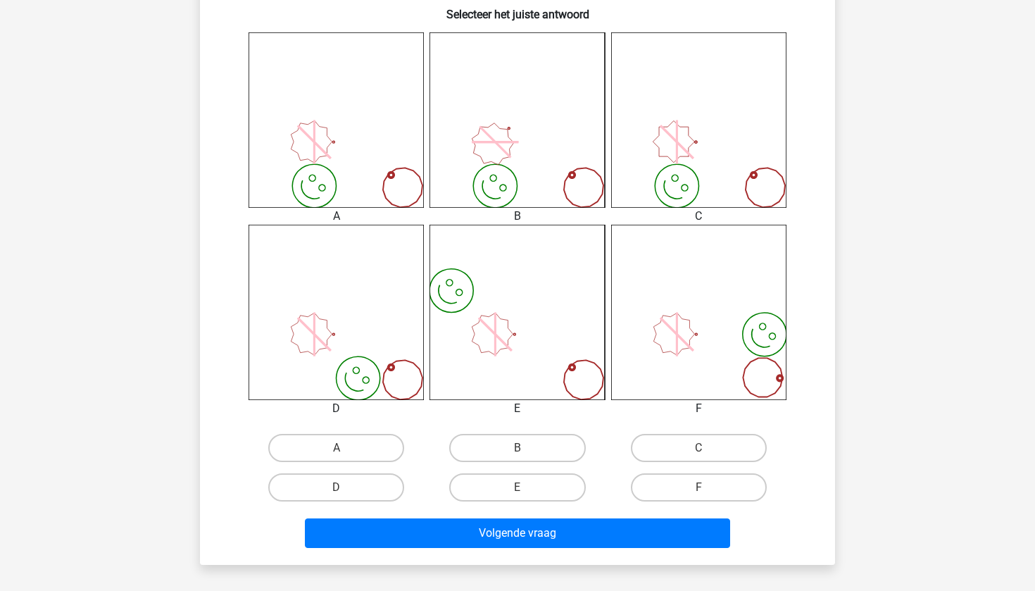
scroll to position [550, 0]
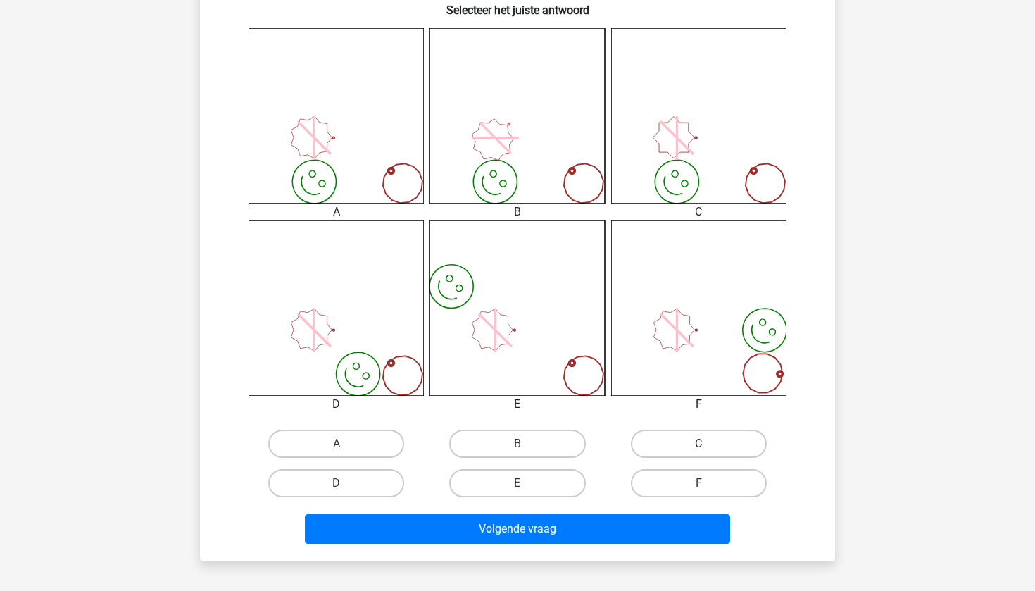
click at [699, 443] on label "C" at bounding box center [699, 444] width 136 height 28
click at [699, 444] on input "C" at bounding box center [703, 448] width 9 height 9
radio input "true"
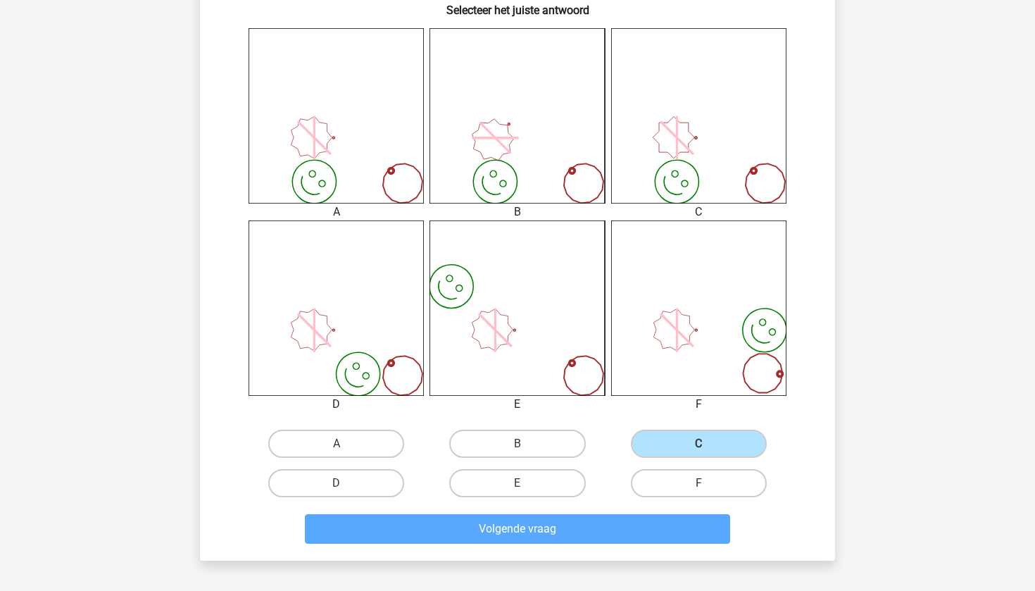
click at [671, 546] on div "Volgende vraag" at bounding box center [518, 531] width 544 height 35
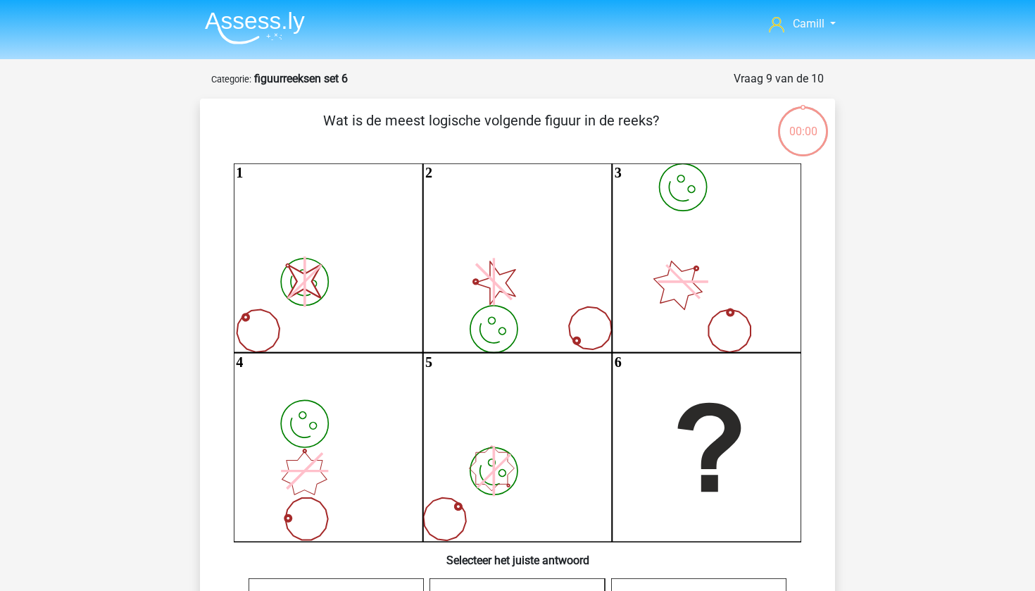
scroll to position [550, 0]
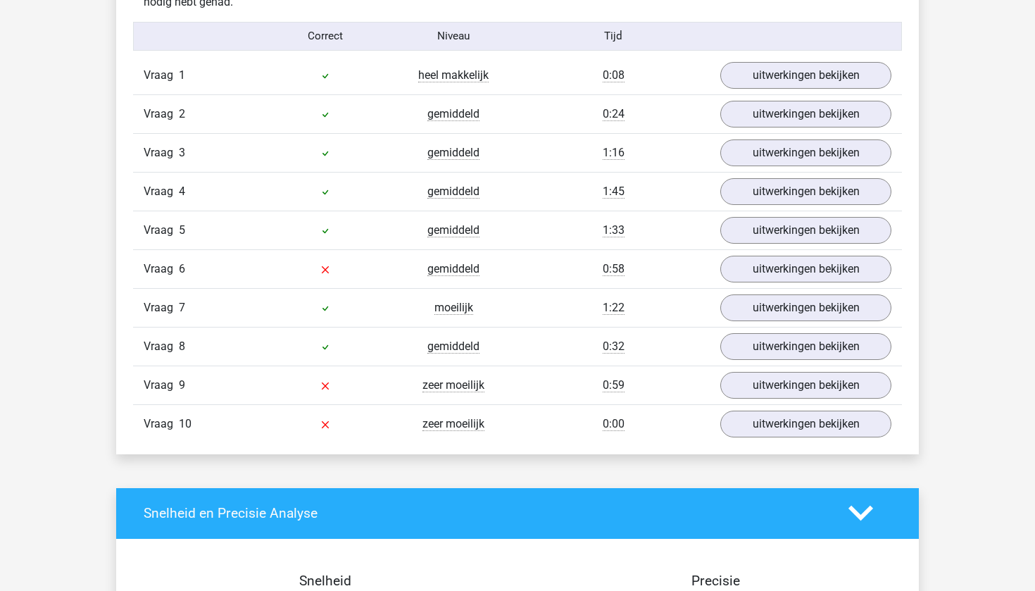
scroll to position [915, 0]
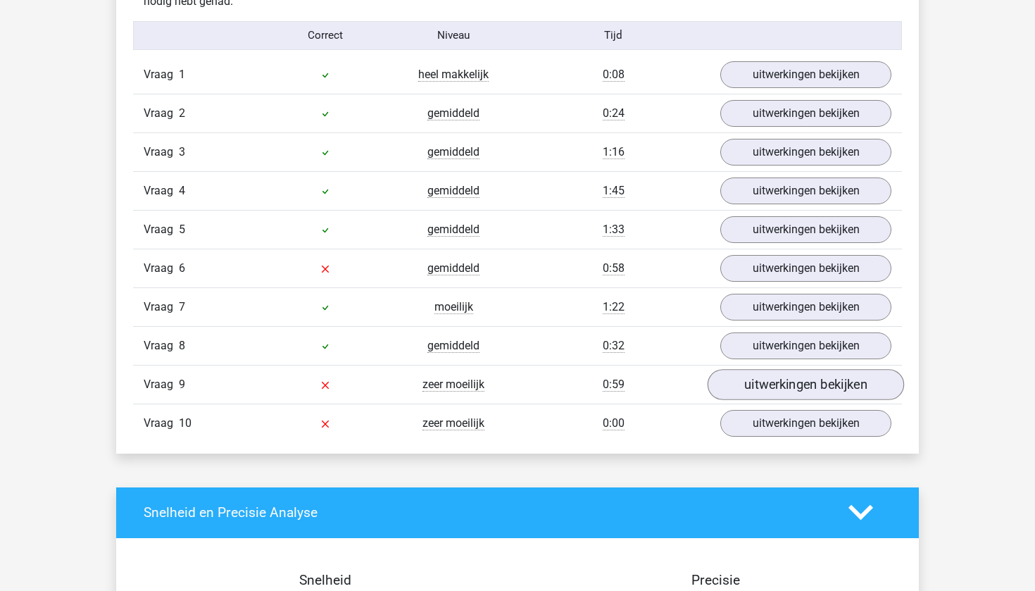
click at [755, 387] on link "uitwerkingen bekijken" at bounding box center [806, 384] width 197 height 31
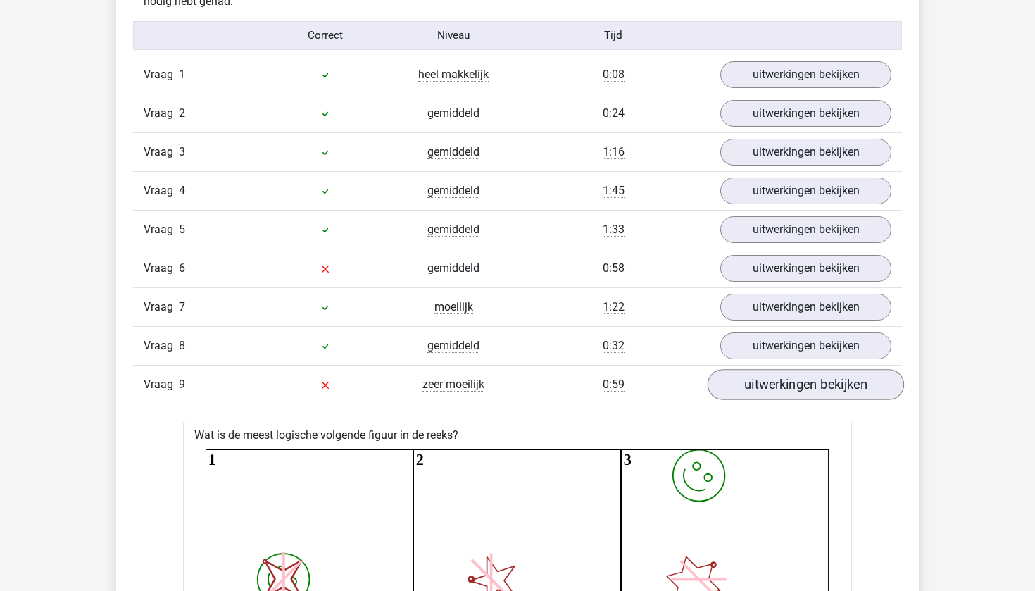
click at [755, 387] on link "uitwerkingen bekijken" at bounding box center [806, 384] width 197 height 31
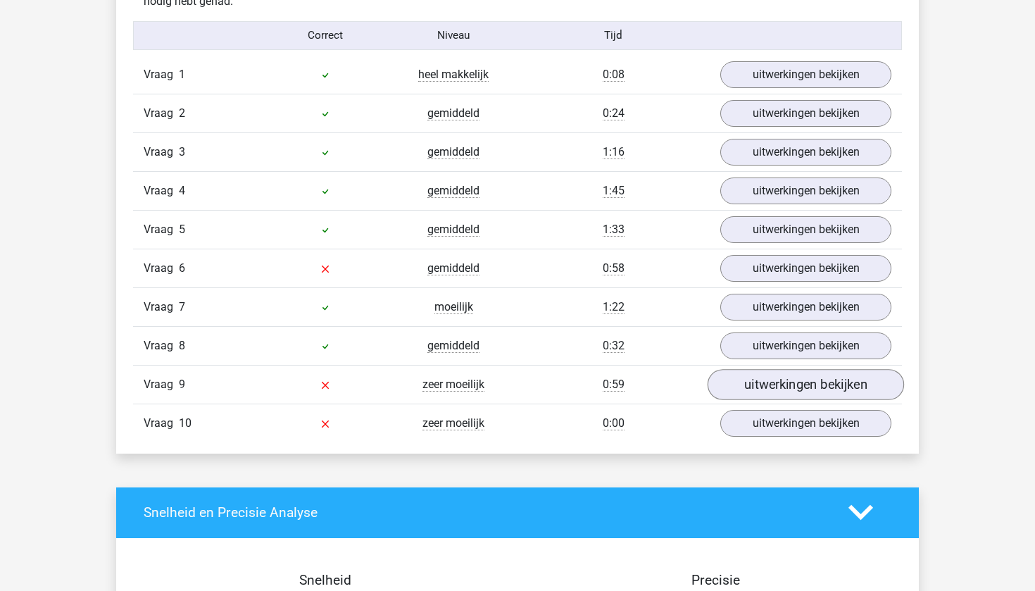
click at [755, 387] on link "uitwerkingen bekijken" at bounding box center [806, 384] width 197 height 31
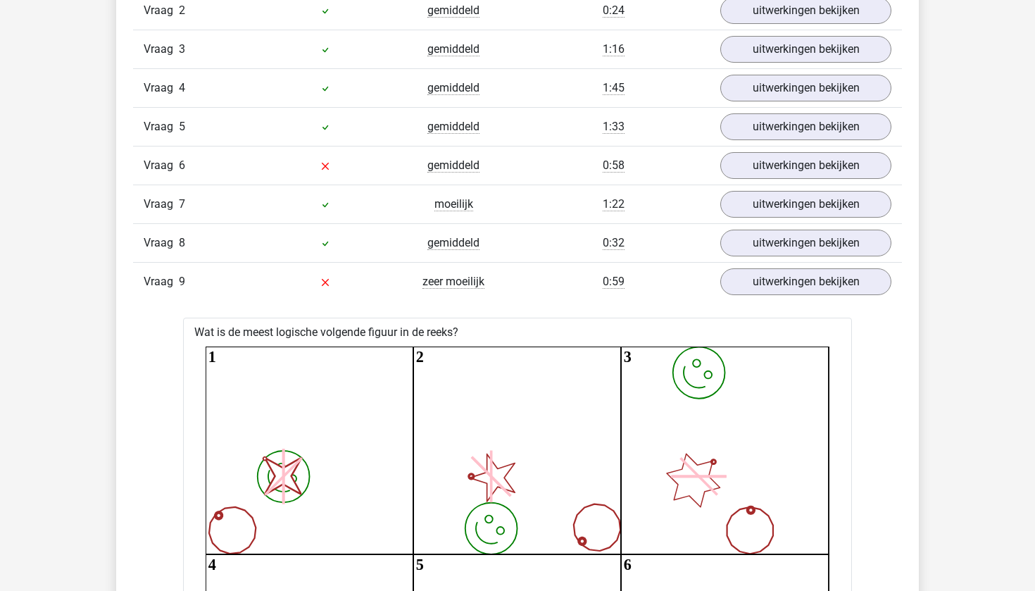
scroll to position [955, 0]
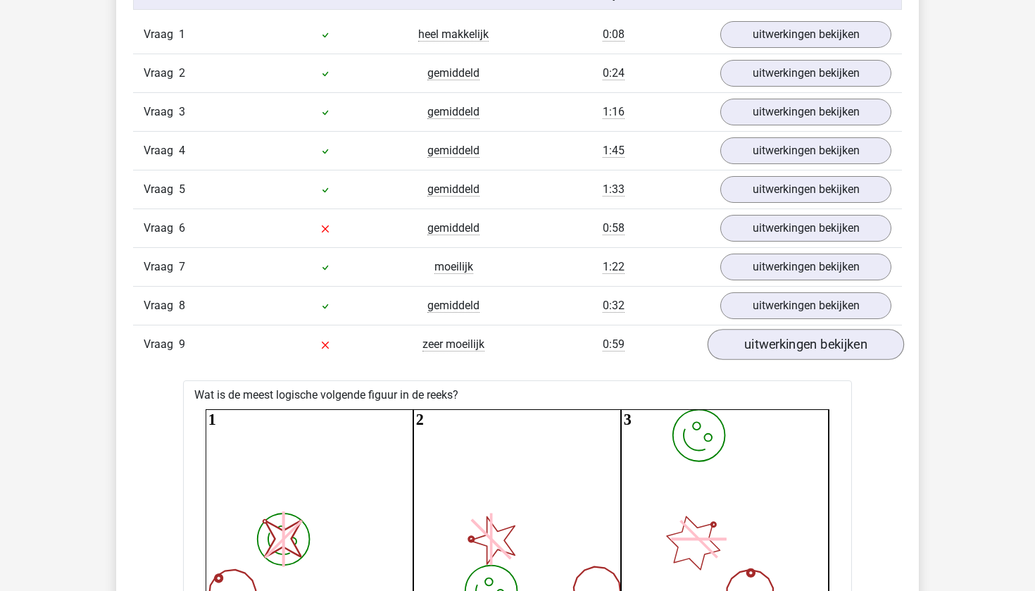
click at [787, 345] on link "uitwerkingen bekijken" at bounding box center [806, 344] width 197 height 31
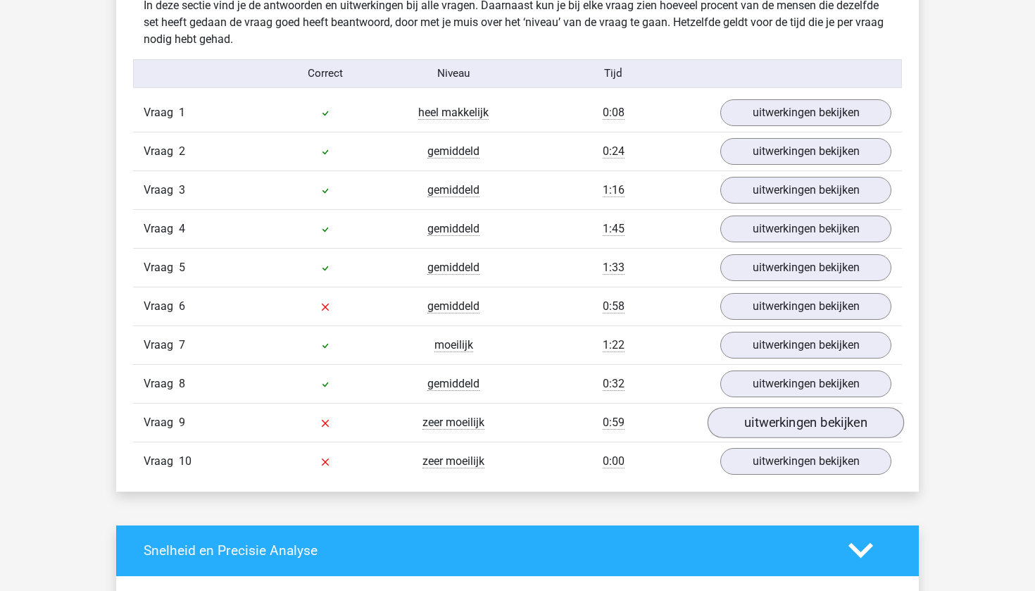
scroll to position [869, 0]
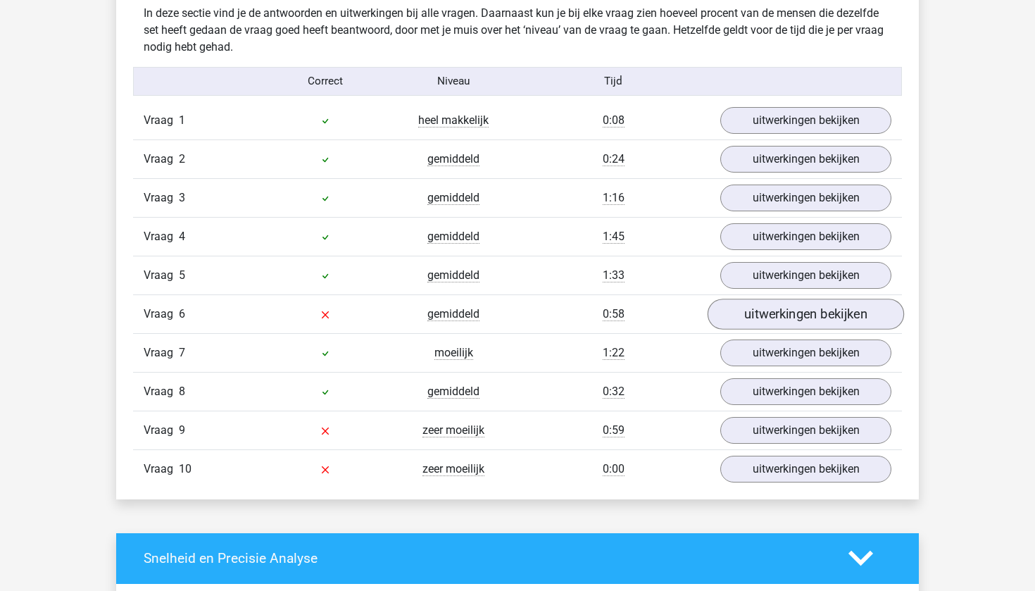
click at [745, 316] on link "uitwerkingen bekijken" at bounding box center [806, 314] width 197 height 31
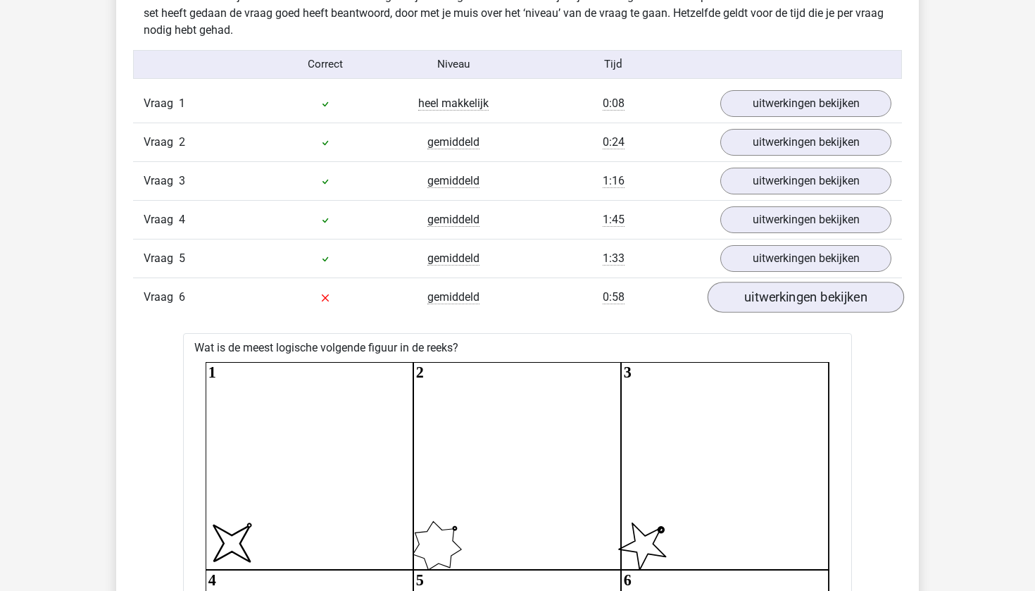
scroll to position [890, 0]
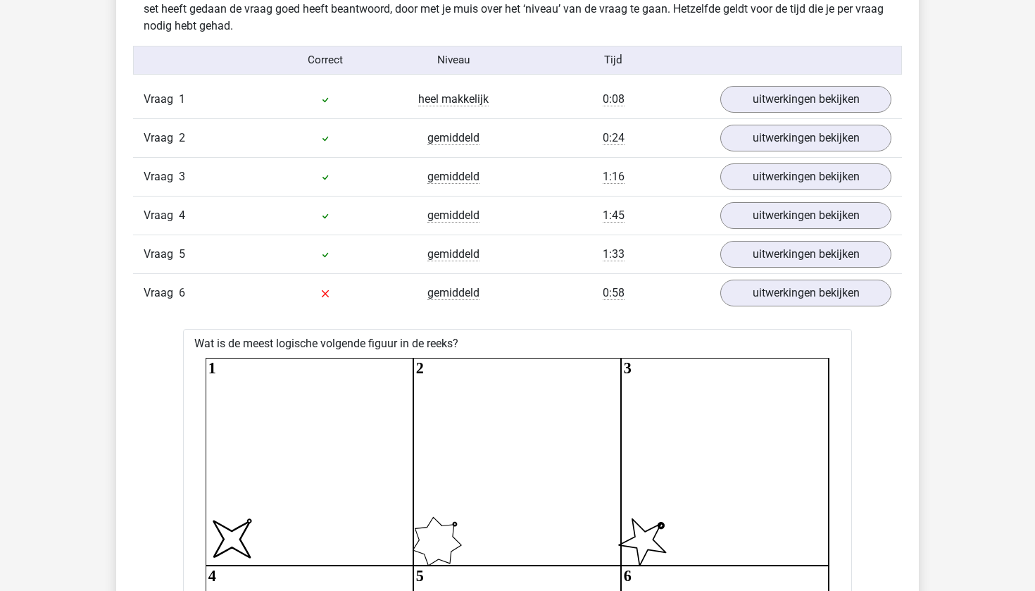
click at [770, 277] on div "Vraag 6 gemiddeld 0:58 uitwerkingen bekijken" at bounding box center [517, 292] width 769 height 39
click at [770, 297] on link "uitwerkingen bekijken" at bounding box center [806, 292] width 197 height 31
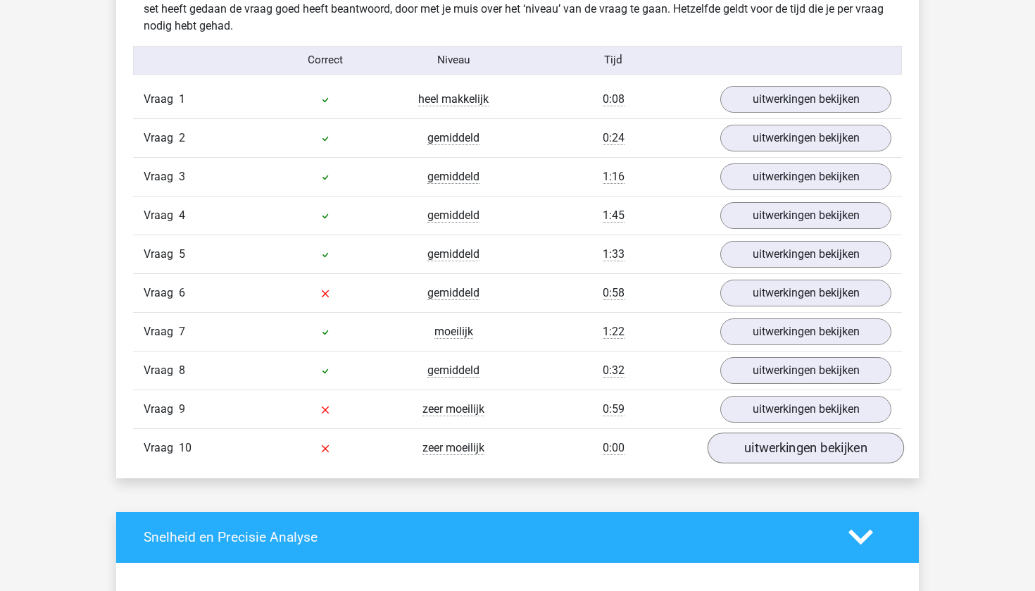
click at [761, 444] on link "uitwerkingen bekijken" at bounding box center [806, 447] width 197 height 31
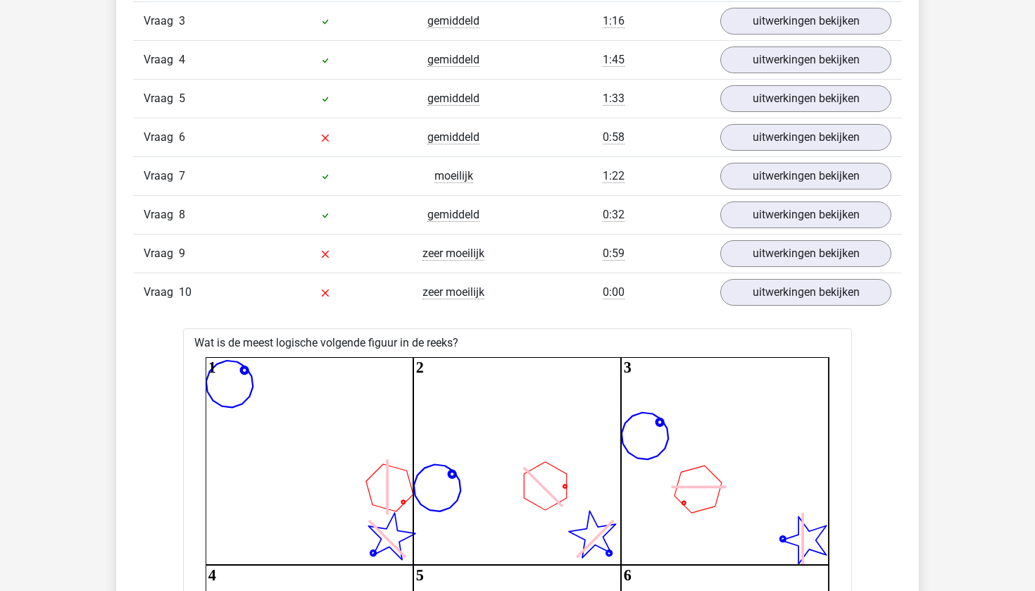
scroll to position [1013, 0]
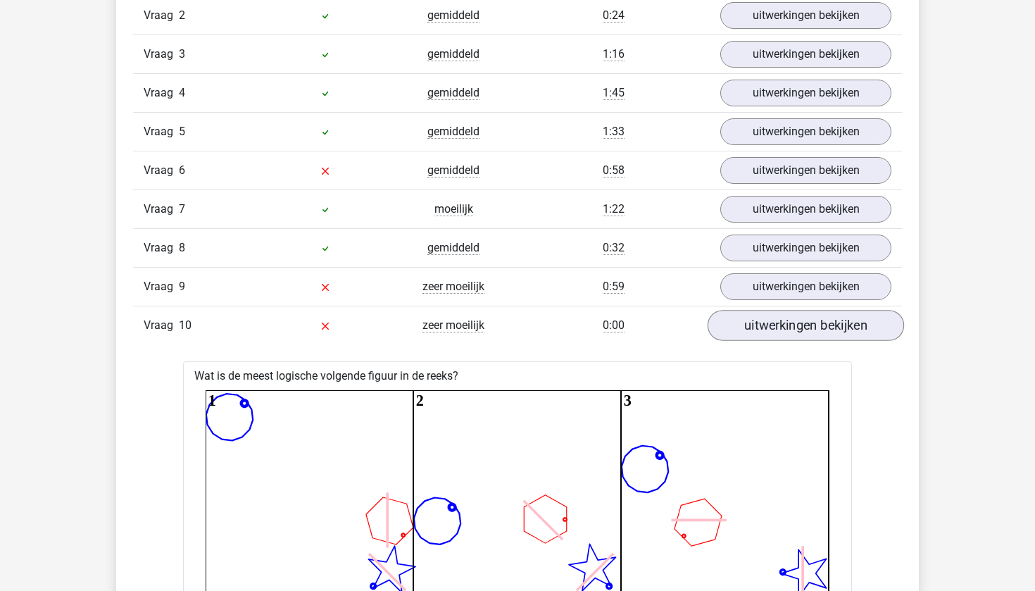
click at [797, 322] on link "uitwerkingen bekijken" at bounding box center [806, 325] width 197 height 31
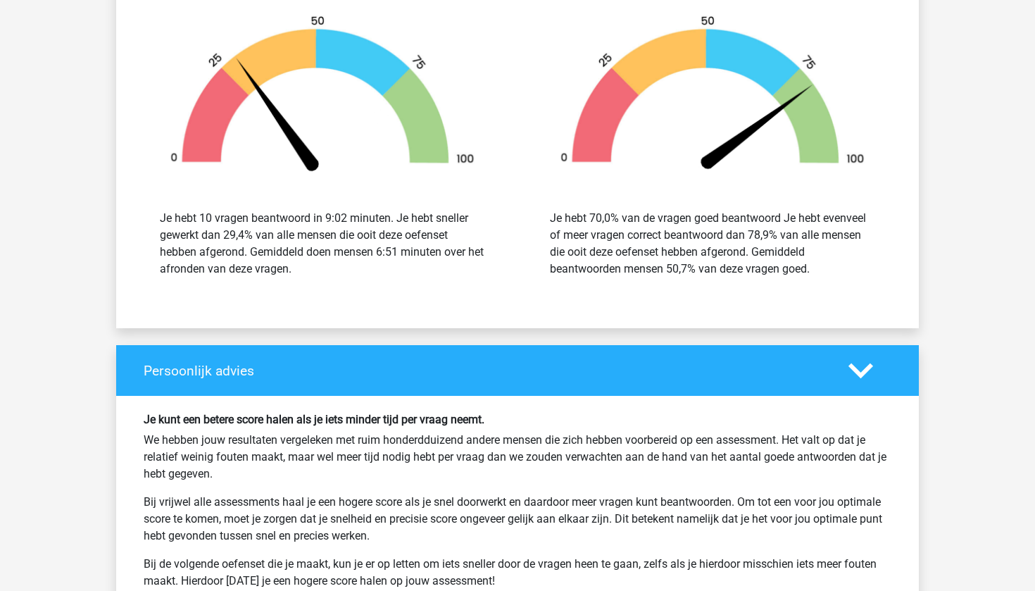
scroll to position [1433, 0]
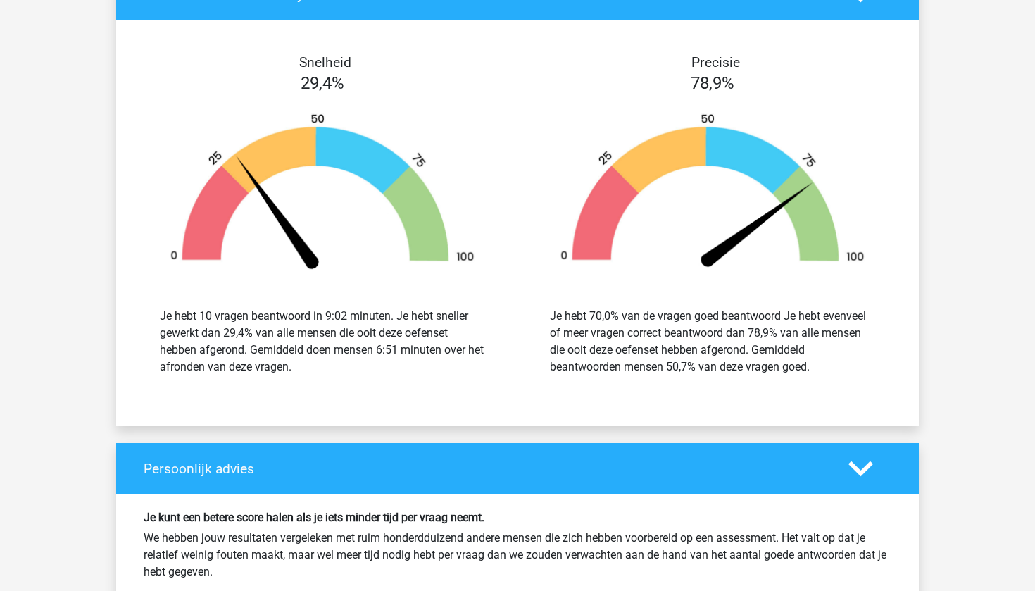
click at [775, 376] on div "Je hebt 70,0% van de vragen goed beantwoord Je hebt evenveel of meer vragen cor…" at bounding box center [712, 341] width 369 height 101
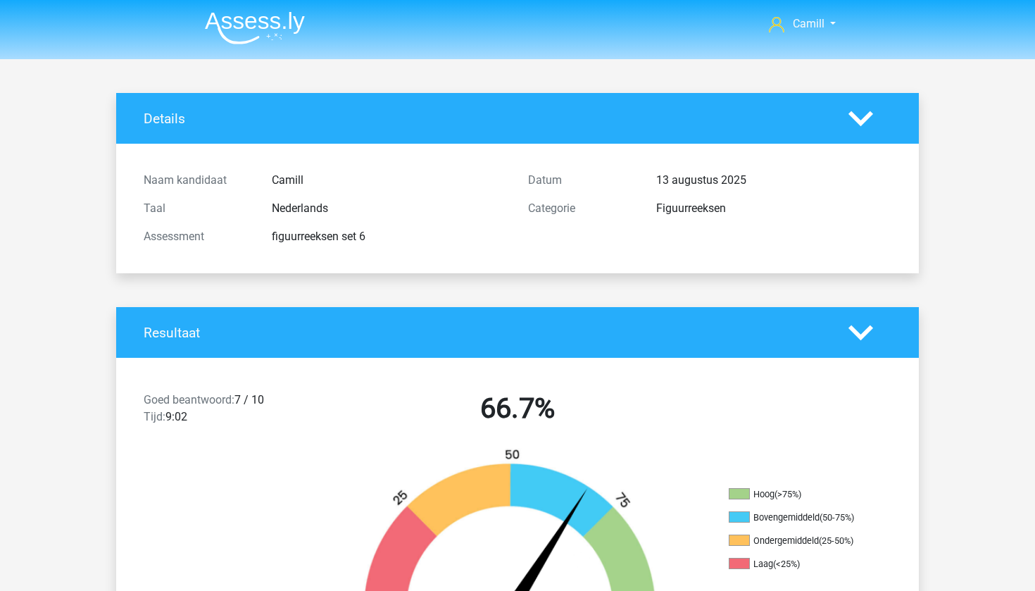
scroll to position [0, 0]
click at [244, 23] on img at bounding box center [255, 27] width 100 height 33
